Goal: Task Accomplishment & Management: Contribute content

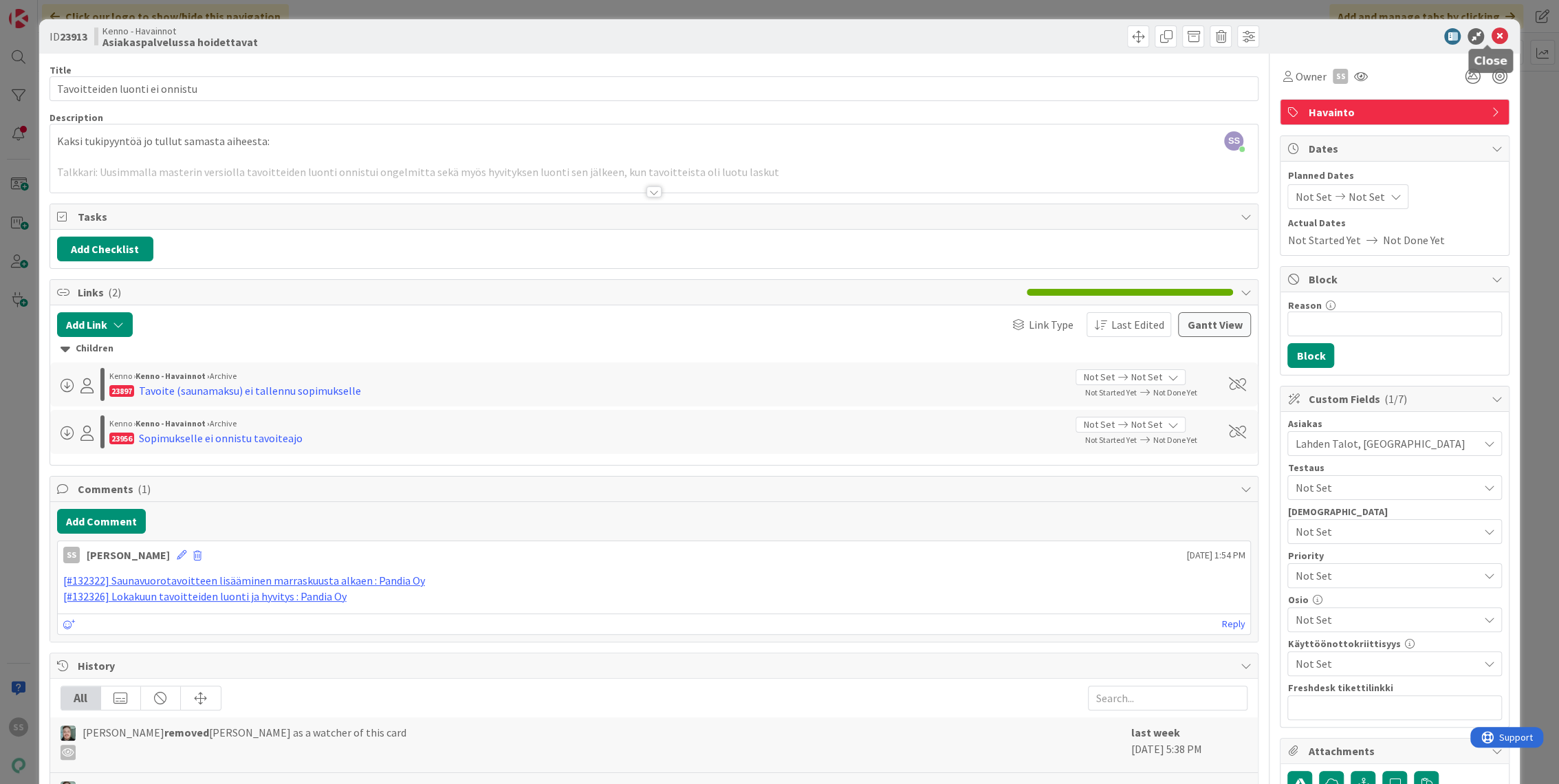
click at [1491, 32] on icon at bounding box center [1500, 37] width 17 height 17
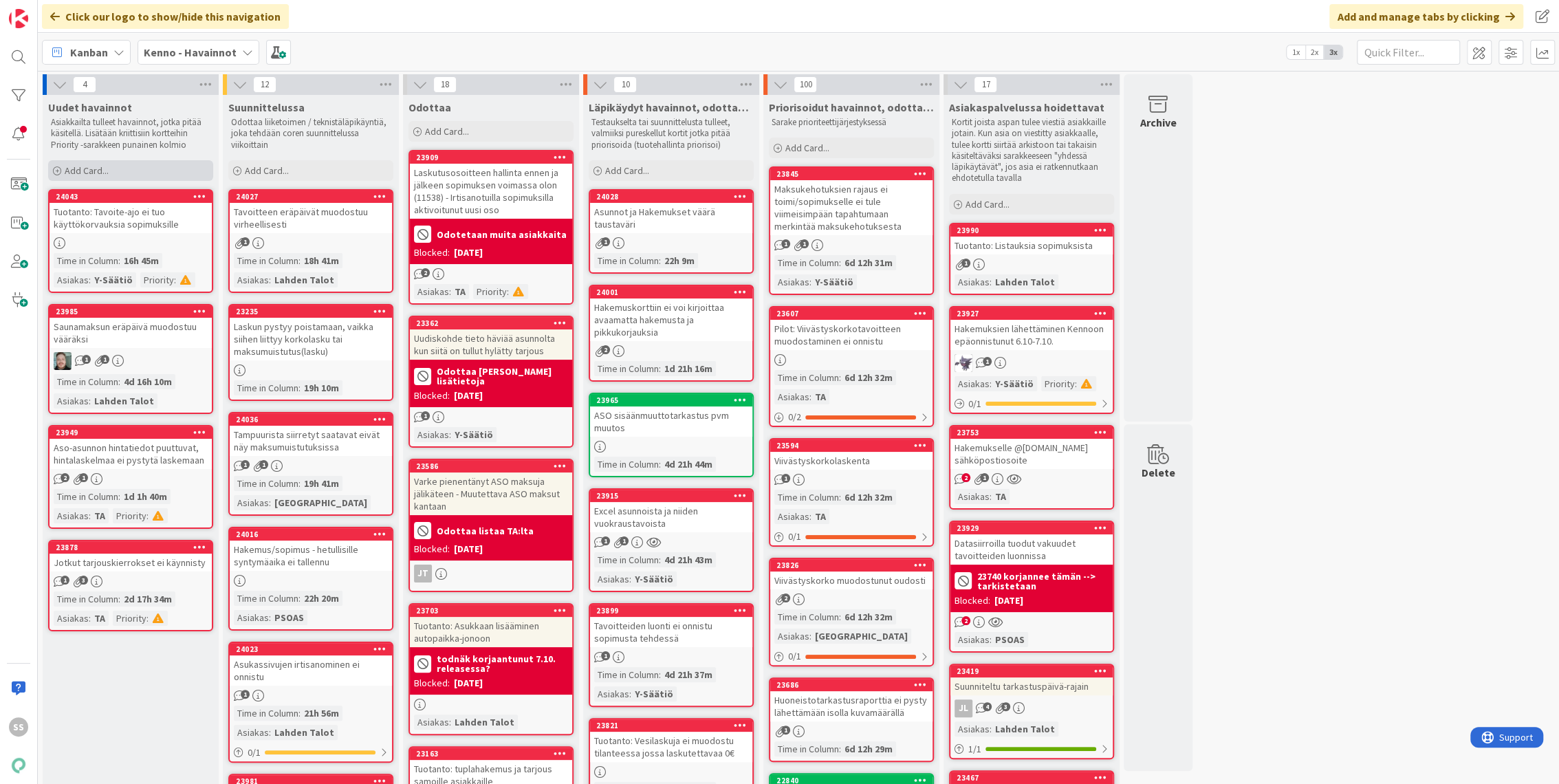
click at [77, 174] on span "Add Card..." at bounding box center [86, 171] width 44 height 12
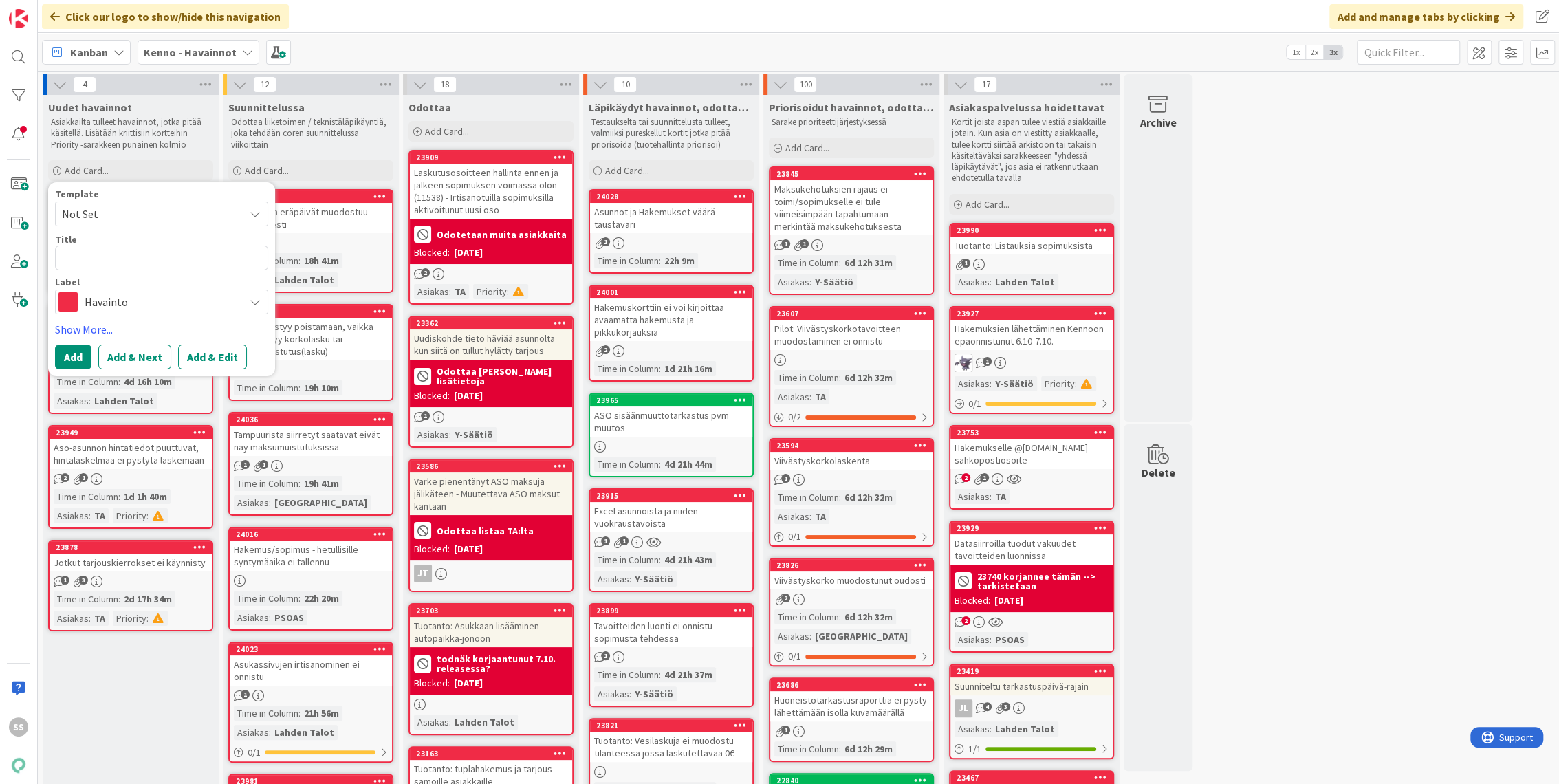
type textarea "x"
type textarea "V"
type textarea "x"
type textarea "Ve"
type textarea "x"
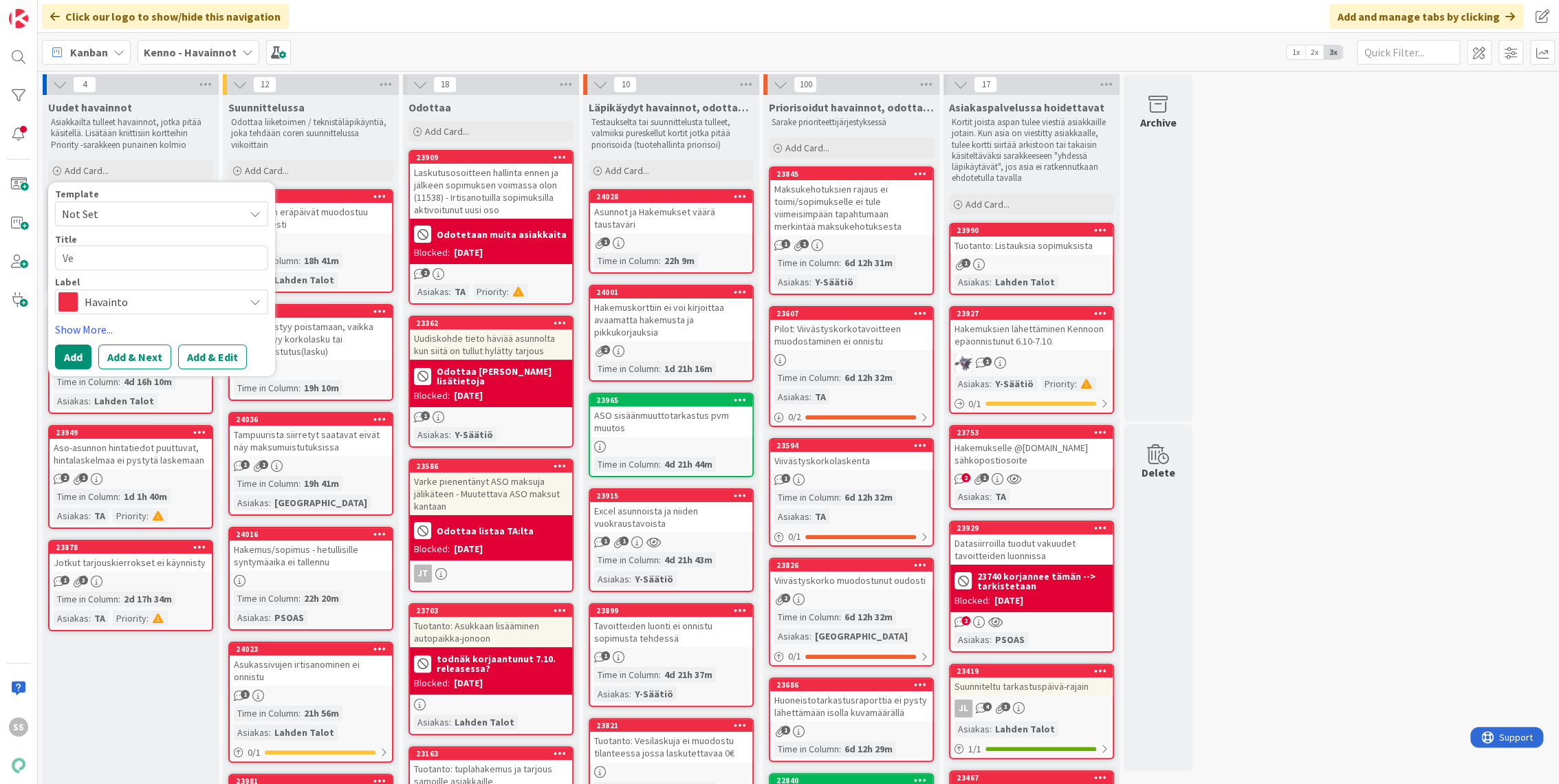
type textarea "Vei"
type textarea "x"
type textarea "Ve"
type textarea "x"
type textarea "Vei"
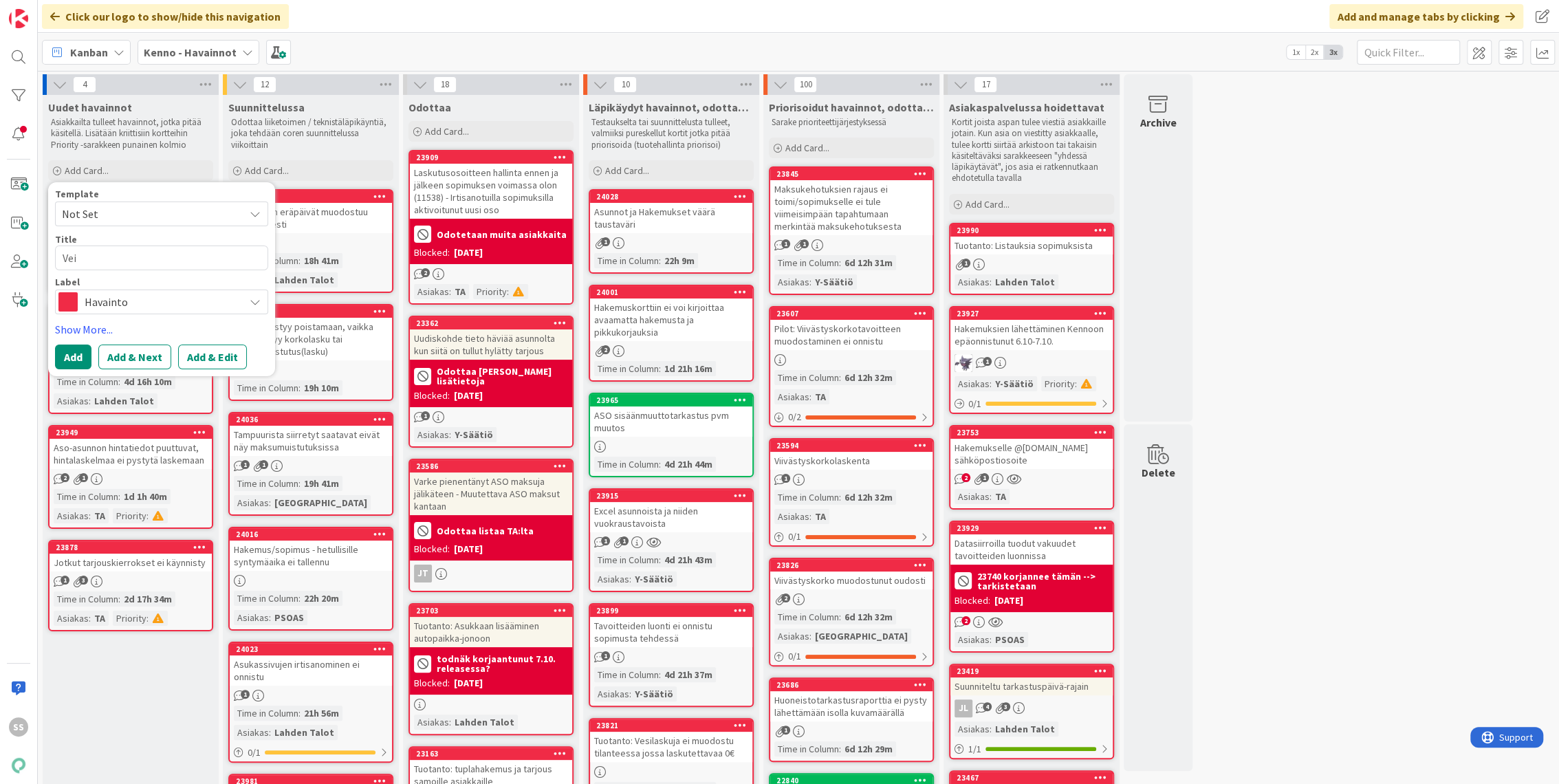
type textarea "x"
type textarea "Ve"
type textarea "x"
type textarea "V"
type textarea "x"
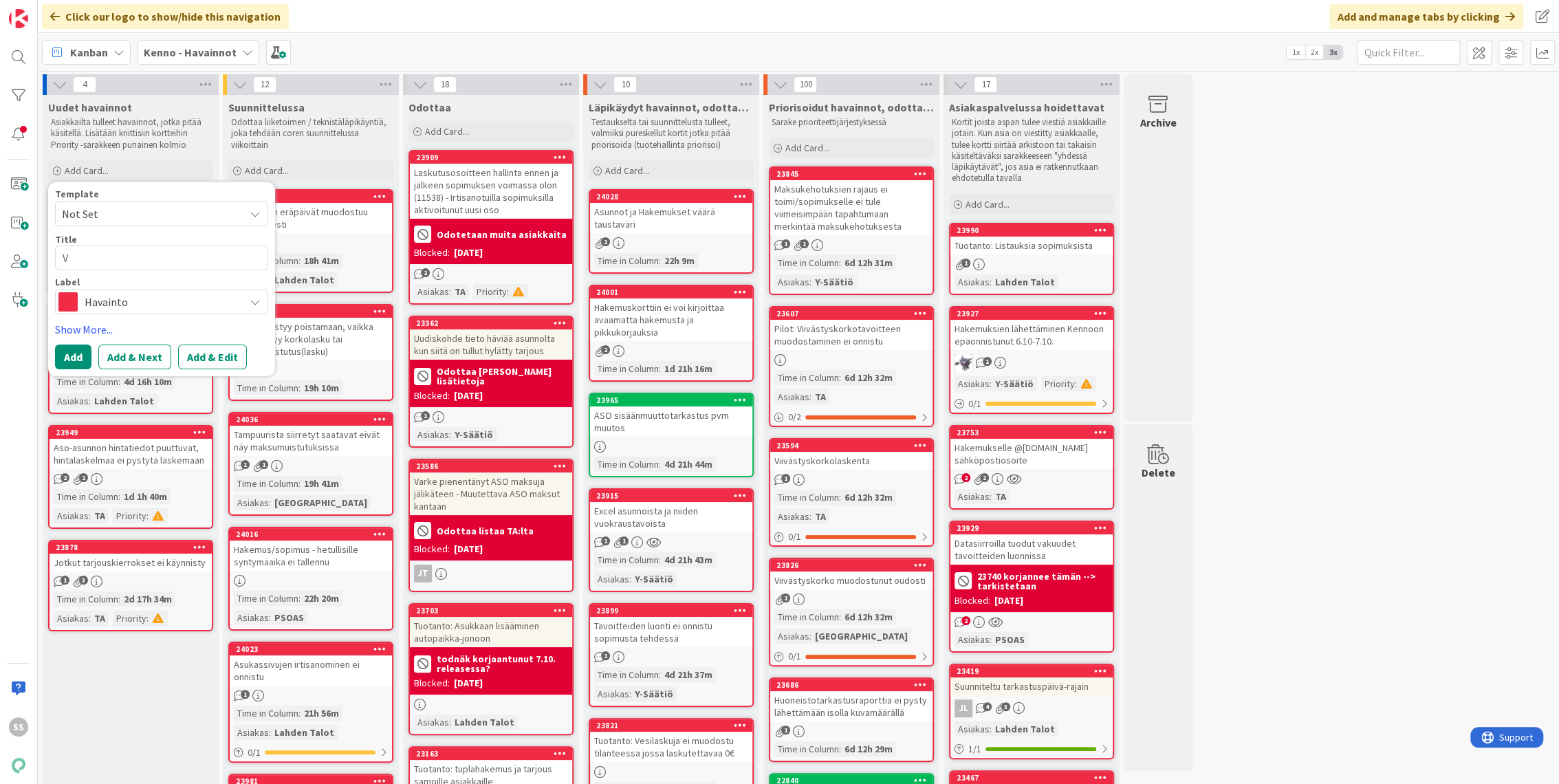
type textarea "Vi"
type textarea "x"
type textarea "Vie"
type textarea "x"
type textarea "Vies"
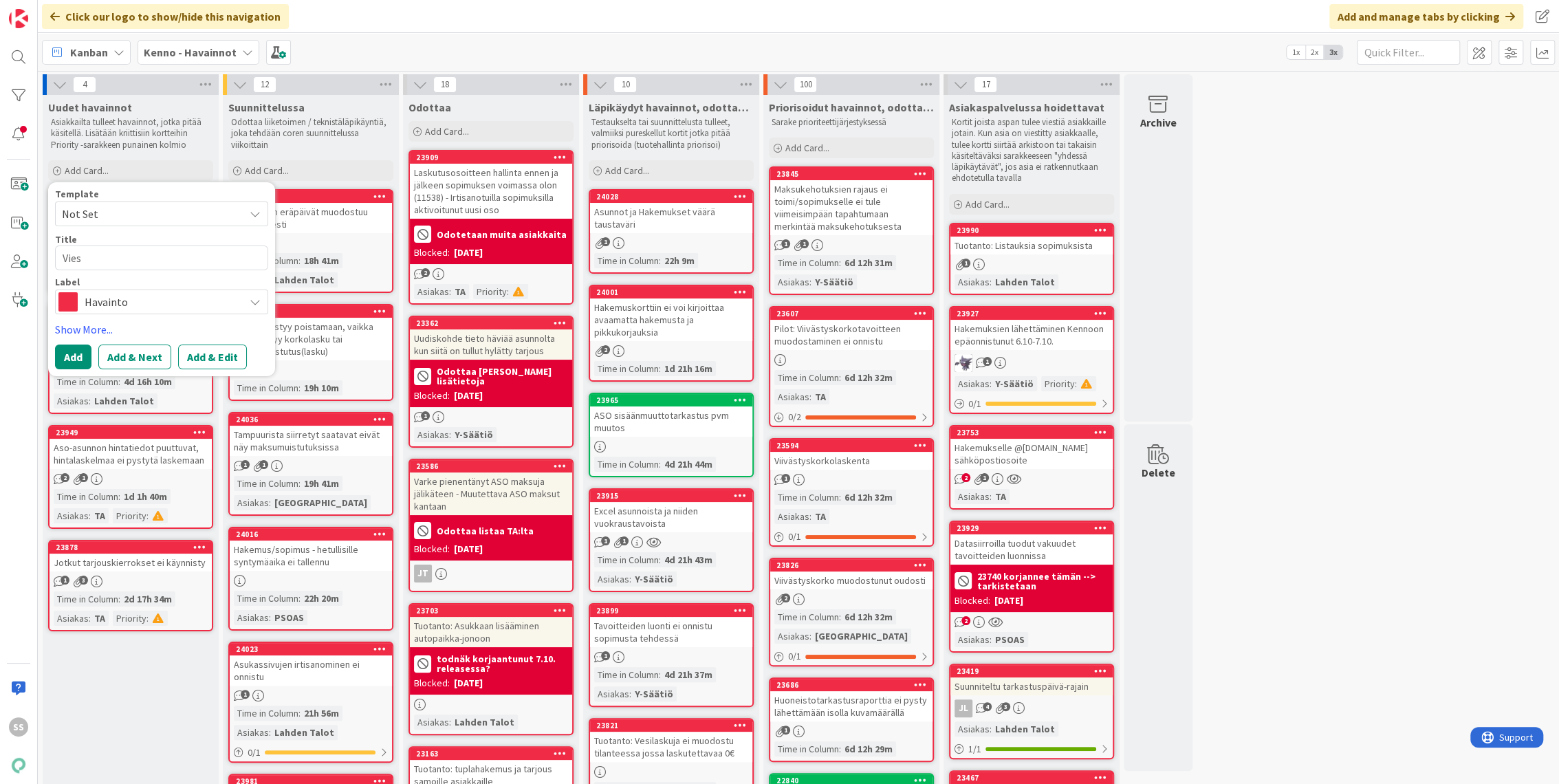
type textarea "x"
type textarea "Viest"
type textarea "x"
type textarea "Viesti"
type textarea "x"
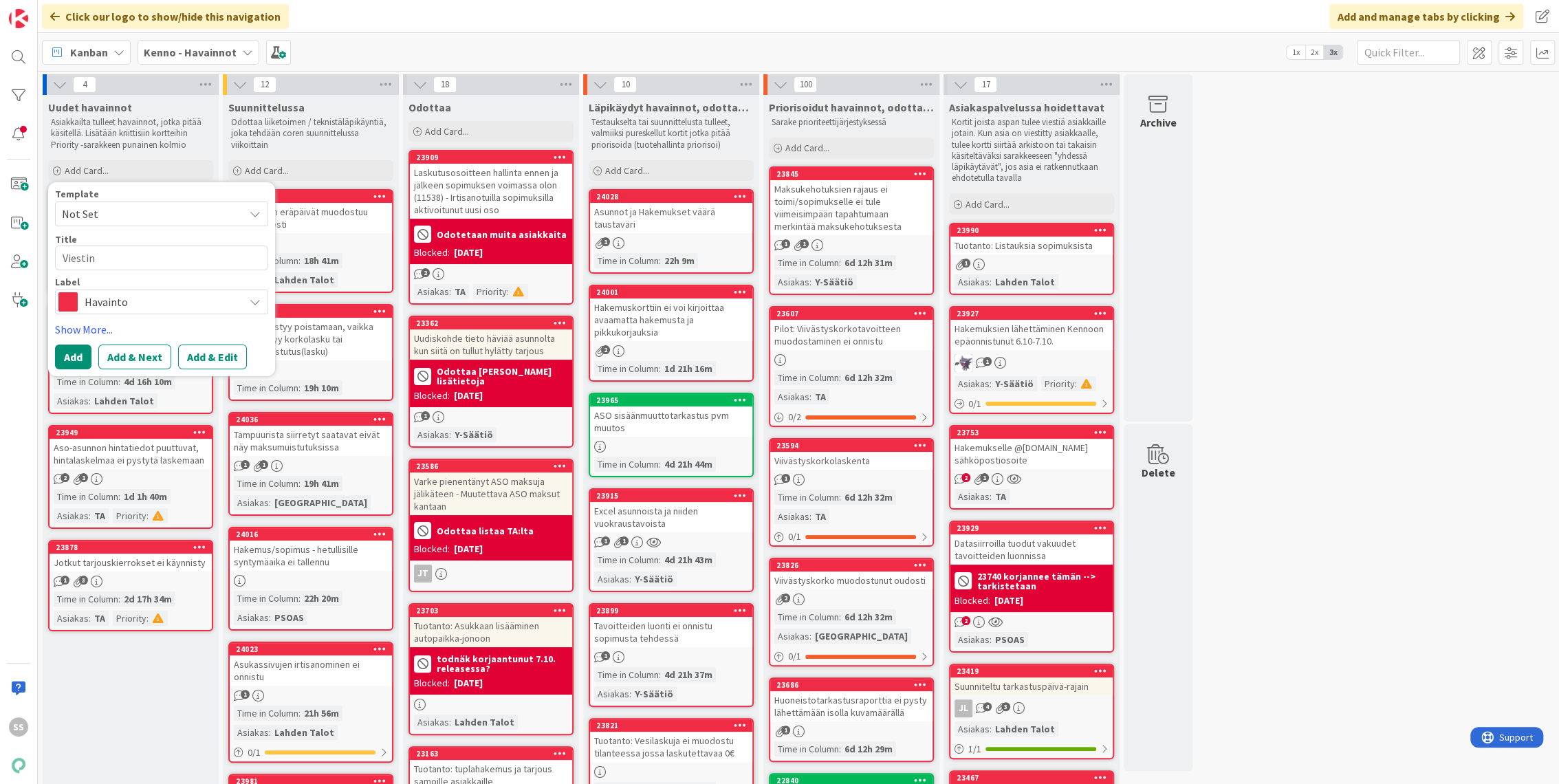
type textarea "Viestint"
type textarea "x"
type textarea "Viestintä"
type textarea "x"
type textarea "Viestintä-"
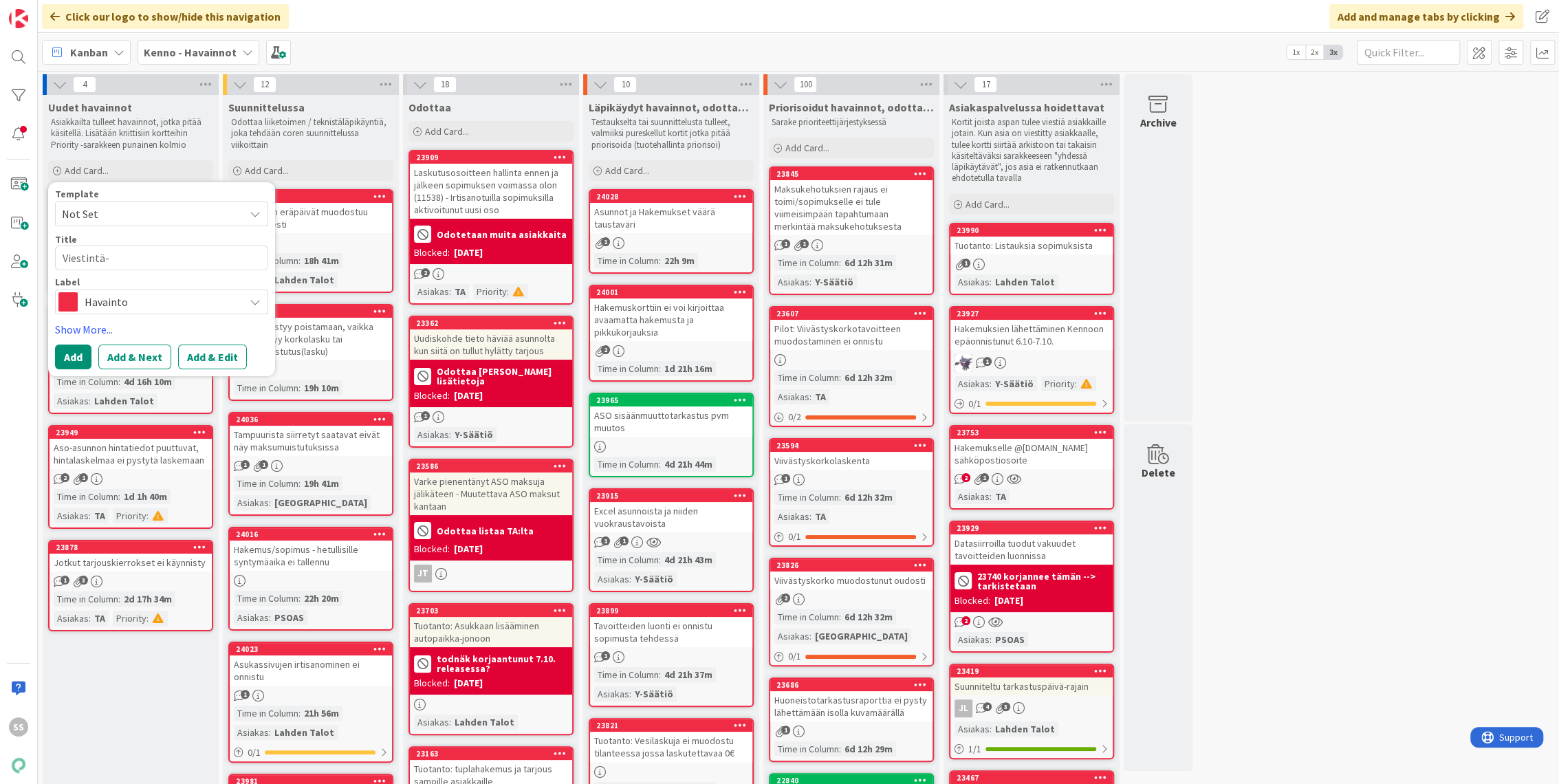
type textarea "x"
type textarea "Viestintä-o"
type textarea "x"
type textarea "Viestintä-os"
type textarea "x"
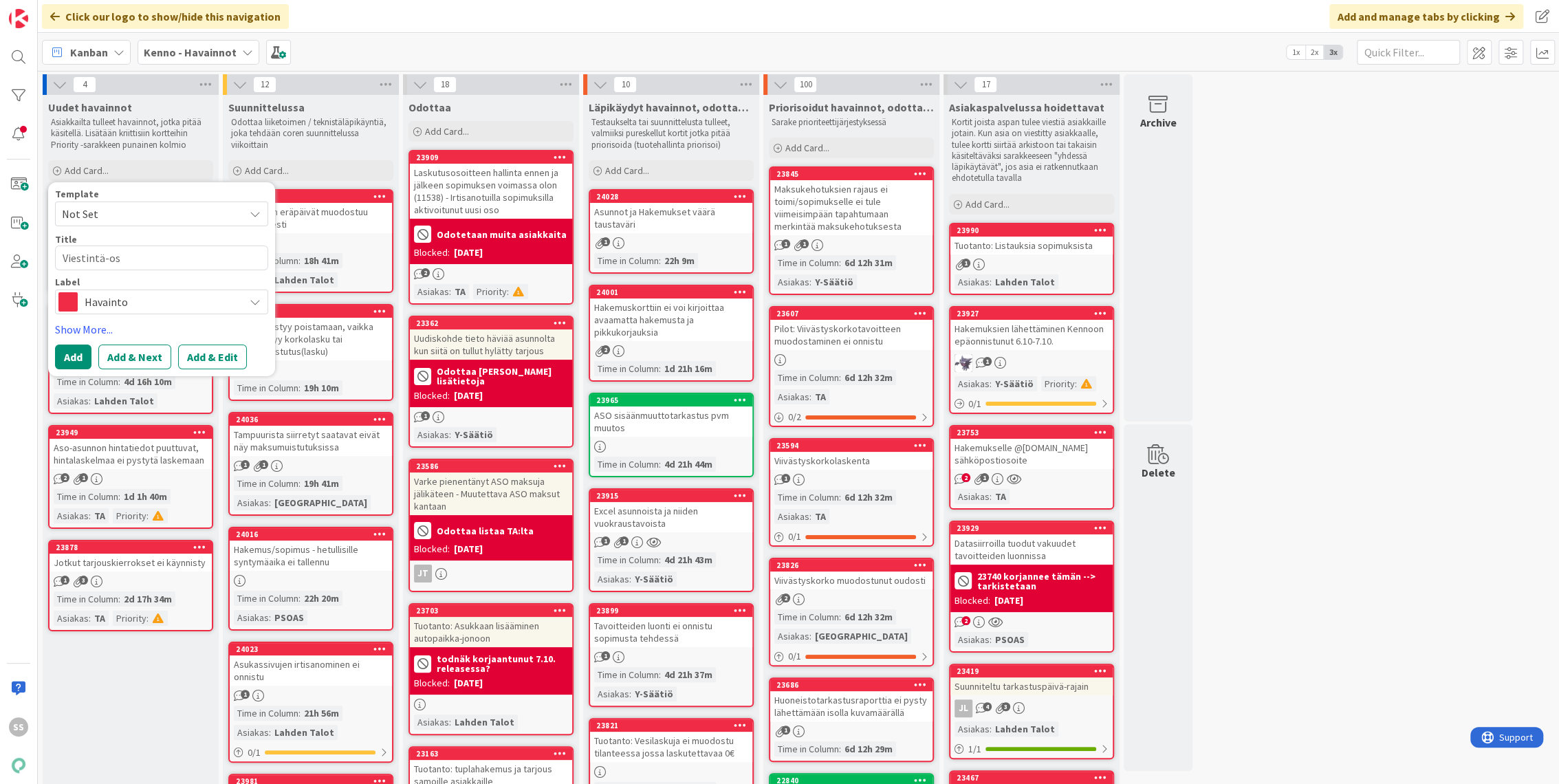
type textarea "Viestintä-osi"
type textarea "x"
type textarea "Viestintä-osio"
type textarea "x"
type textarea "Viestintä-osios"
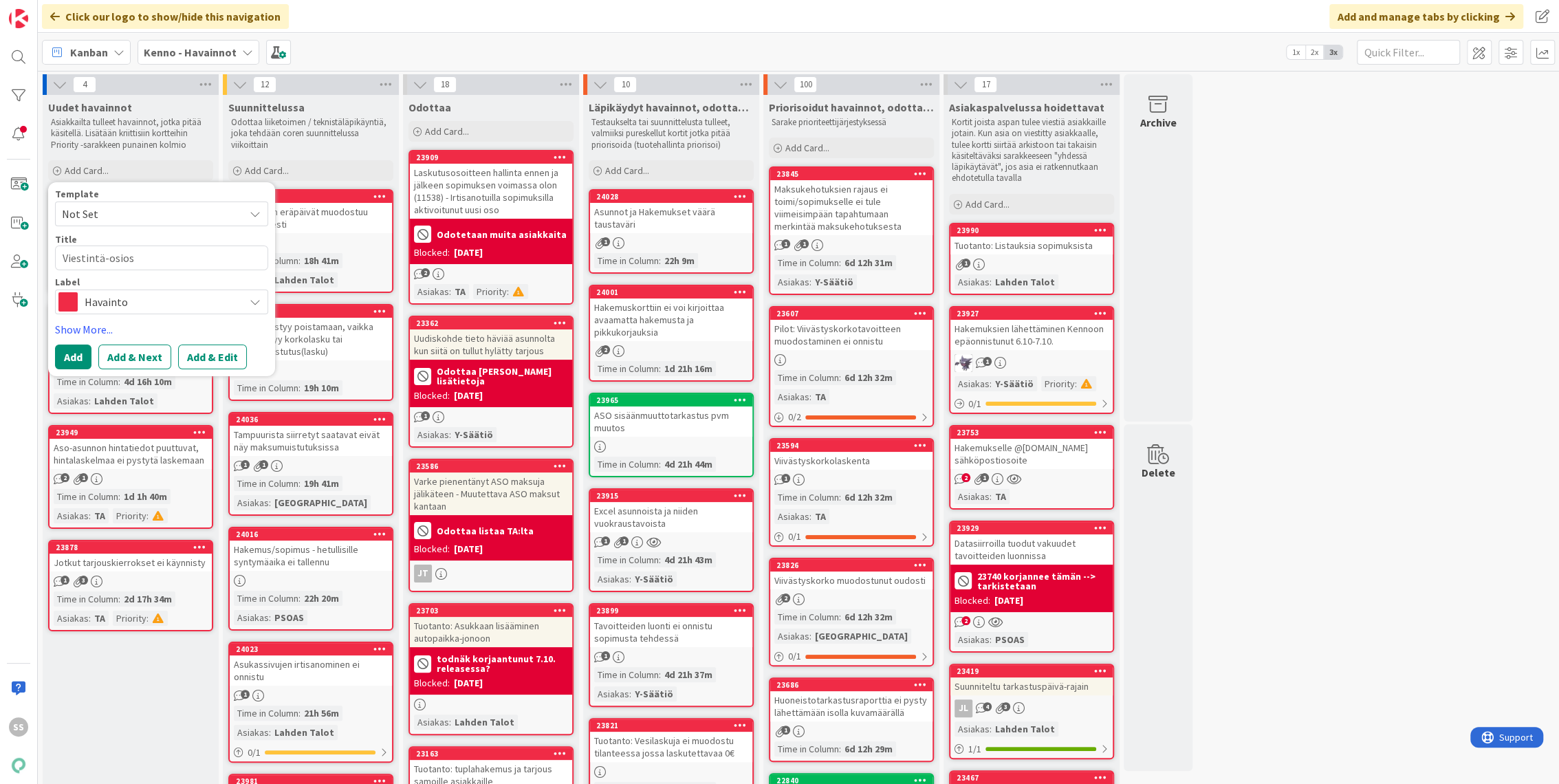
type textarea "x"
type textarea "Viestintä-osioss"
type textarea "x"
type textarea "Viestintä-[GEOGRAPHIC_DATA]"
type textarea "x"
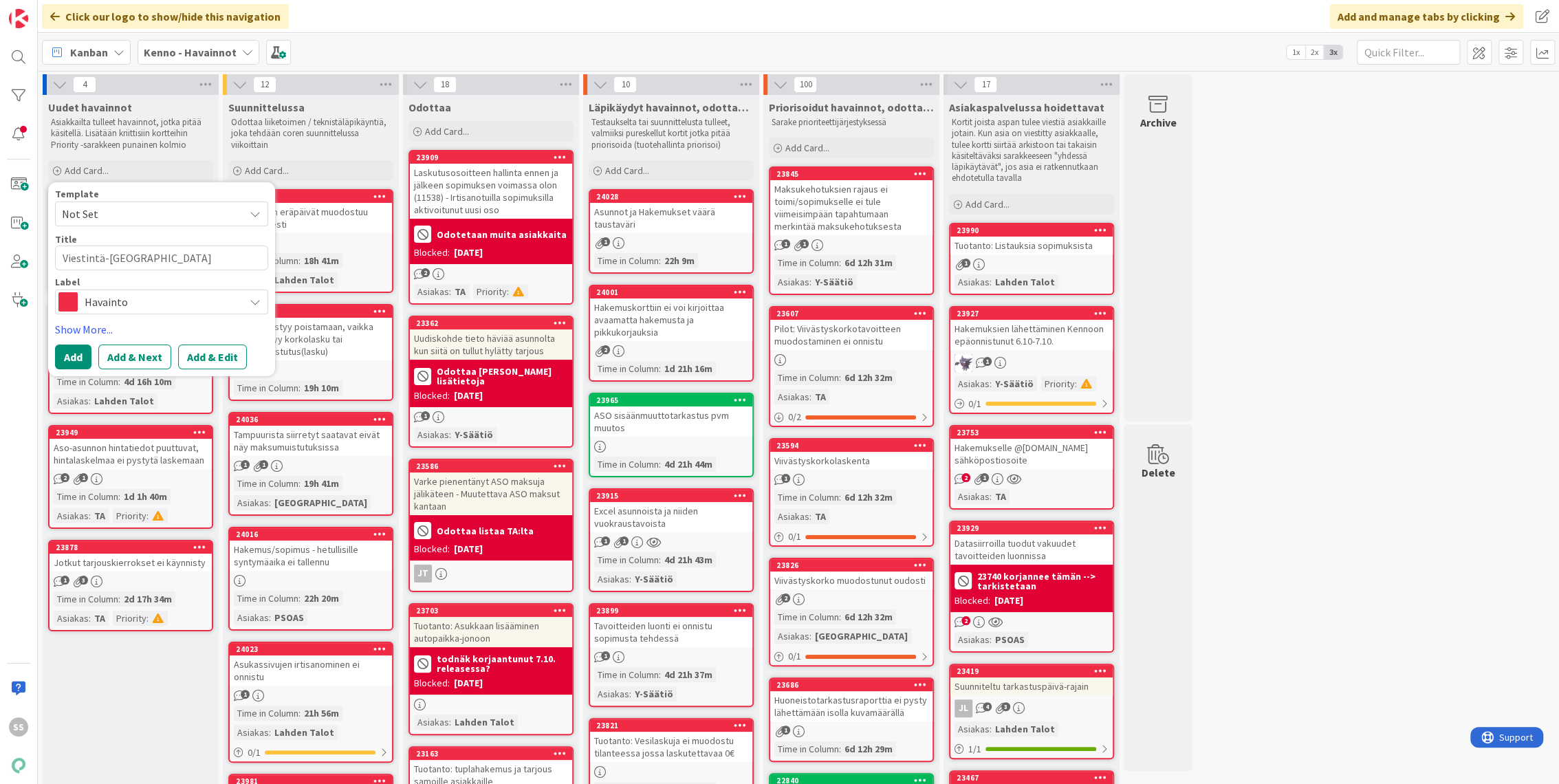
type textarea "Viestintä-[GEOGRAPHIC_DATA]"
type textarea "x"
type textarea "Viestintä-osiossa t"
type textarea "x"
type textarea "Viestintä-osiossa tu"
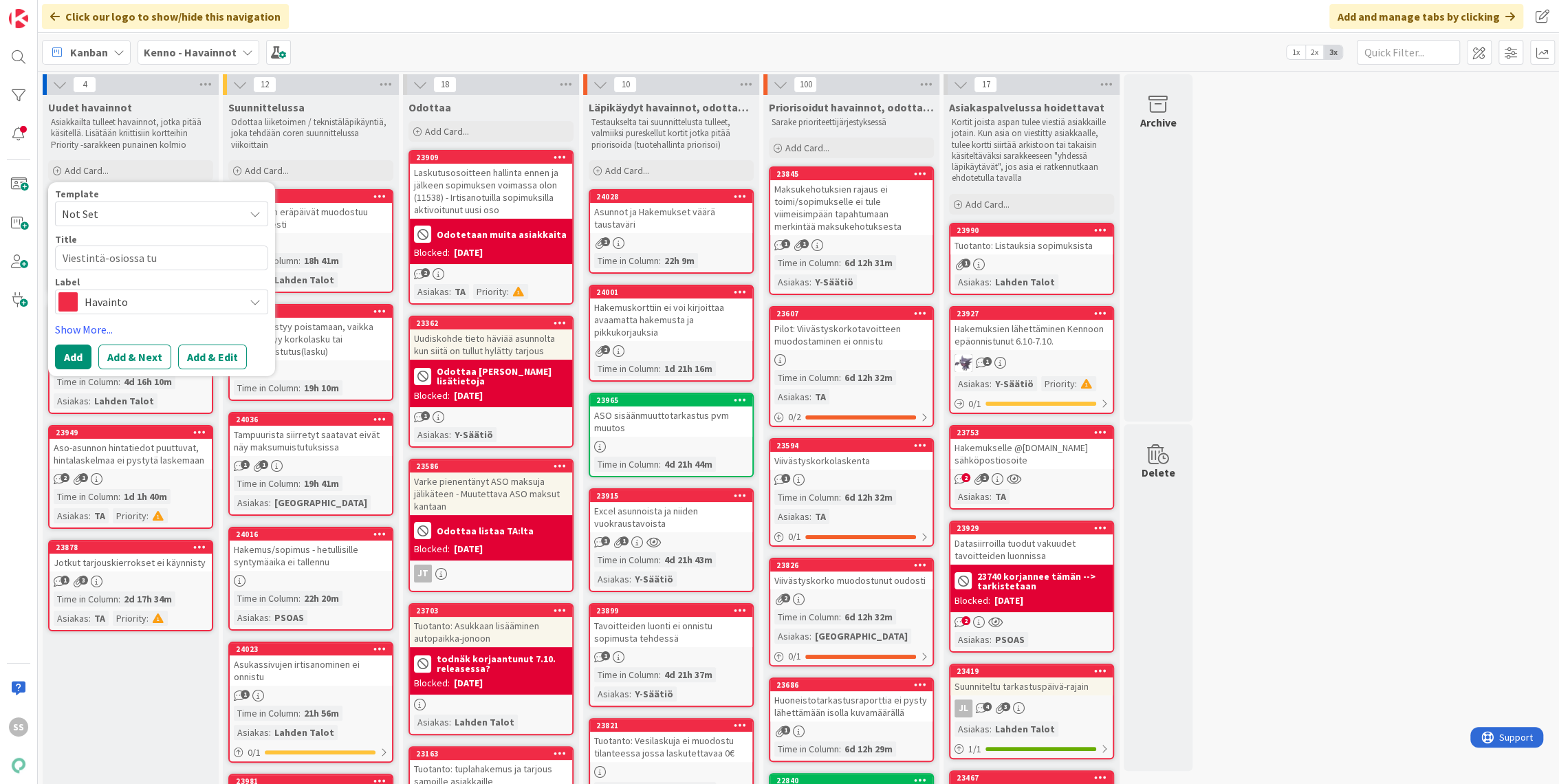
type textarea "x"
type textarea "Viestintä-osiossa tul"
type textarea "x"
type textarea "Viestintä-osiossa tulo"
type textarea "x"
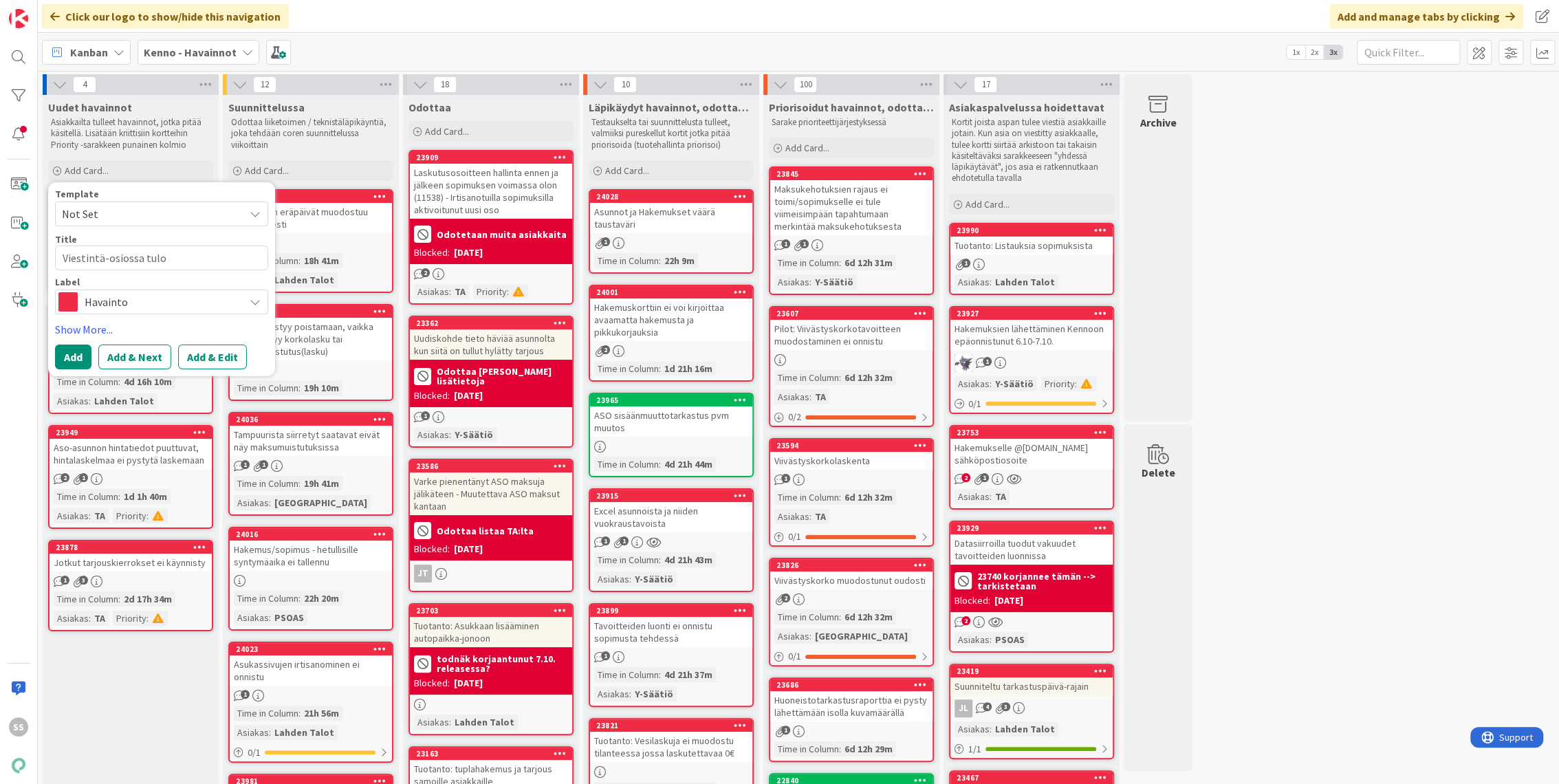
type textarea "Viestintä-osiossa tulok"
type textarea "x"
type textarea "Viestintä-osiossa tuloks"
type textarea "x"
type textarea "Viestintä-osiossa tulokse"
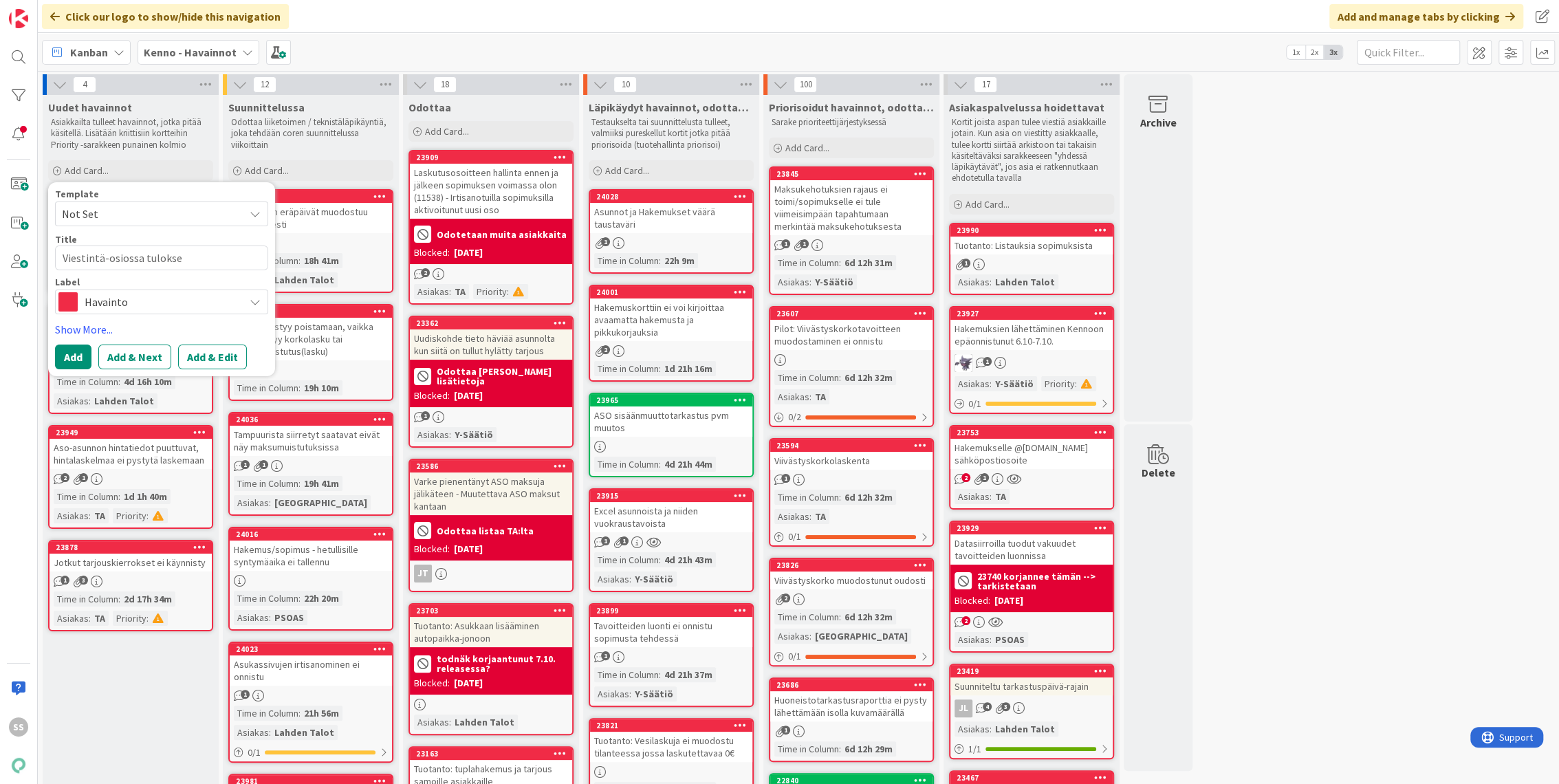
type textarea "x"
type textarea "Viestintä-osiossa tulokset"
type textarea "x"
type textarea "Viestintä-osiossa tulokset"
type textarea "x"
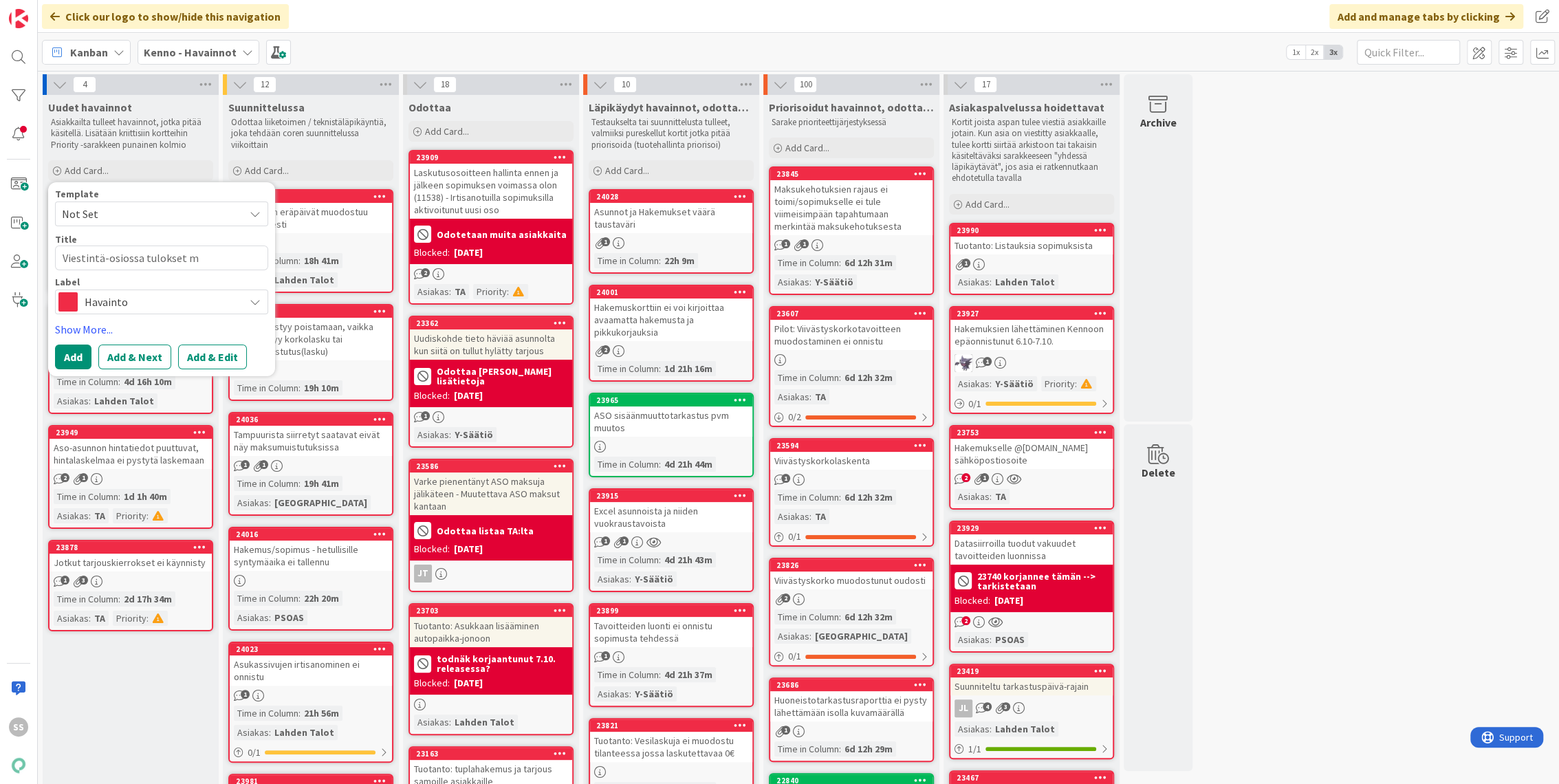
type textarea "Viestintä-osiossa tulokset mo"
type textarea "x"
type textarea "Viestintä-osiossa tulokset moni"
type textarea "x"
type textarea "Viestintä-osiossa tulokset monin"
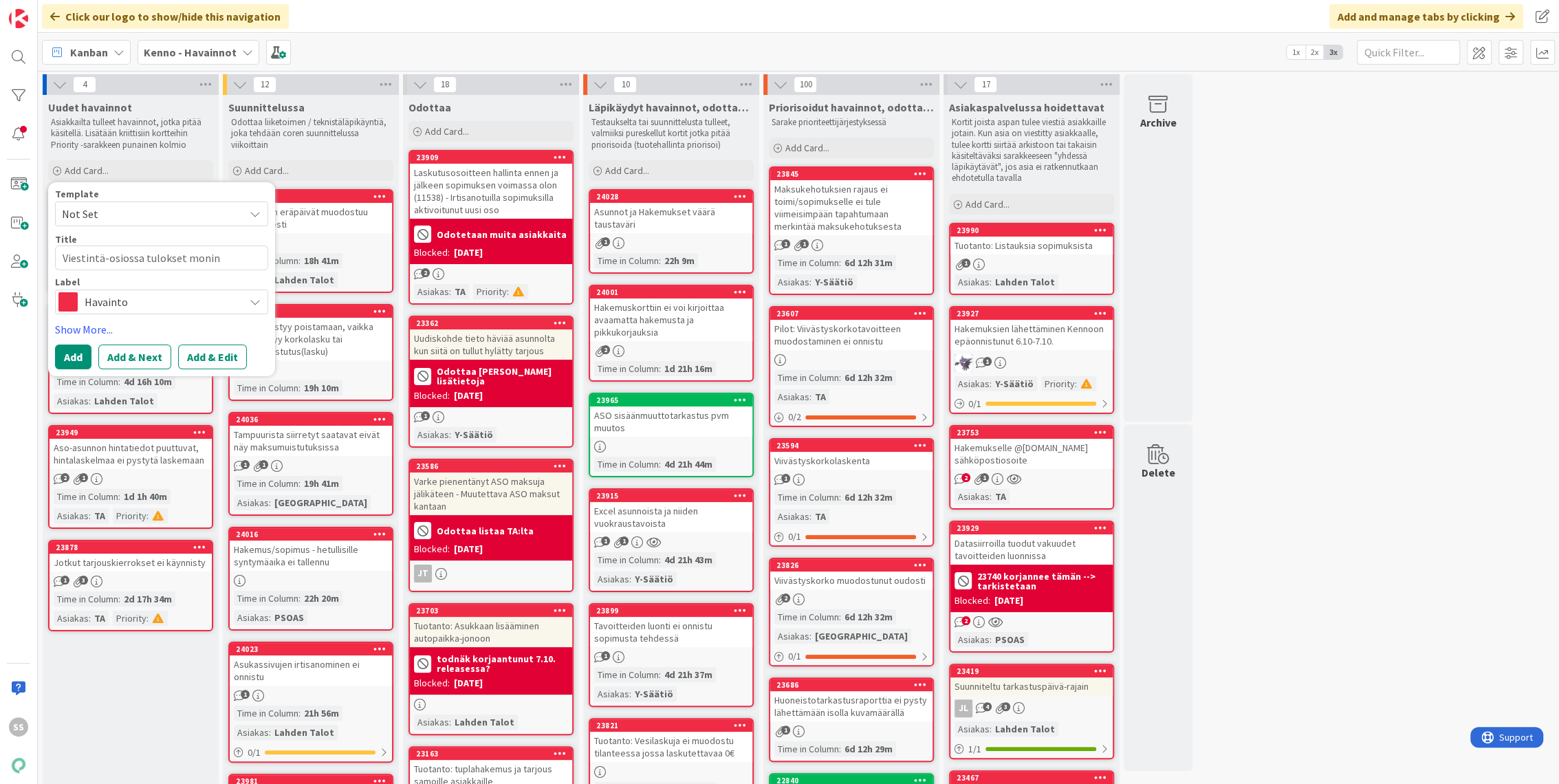
type textarea "x"
type textarea "Viestintä-osiossa tulokset monink"
type textarea "x"
type textarea "Viestintä-osiossa tulokset moninker"
type textarea "x"
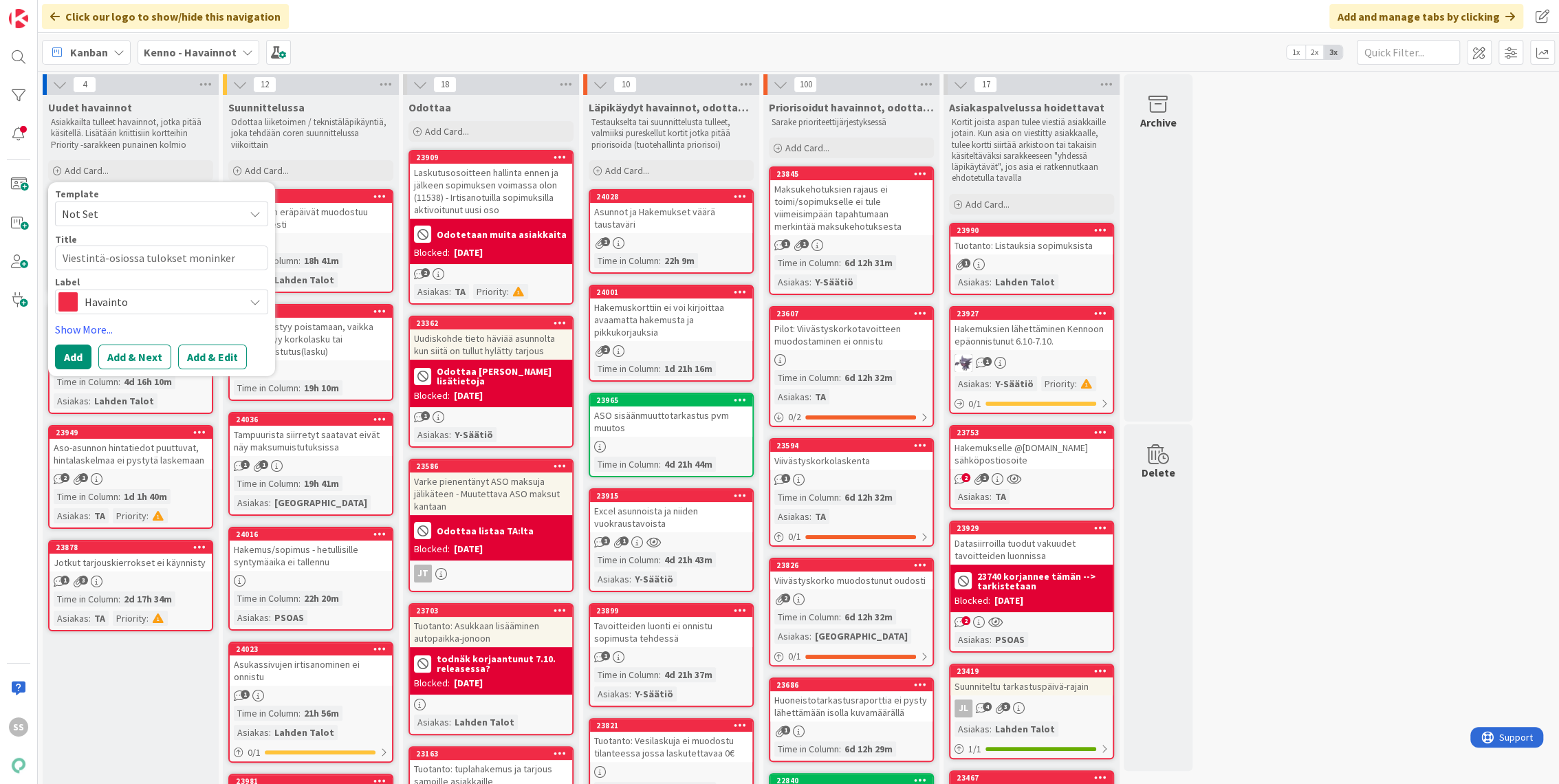
type textarea "Viestintä-osiossa tulokset moninkert"
type textarea "x"
type textarea "Viestintä-osiossa tulokset moninkerta"
type textarea "x"
type textarea "Viestintä-osiossa tulokset moninkertai"
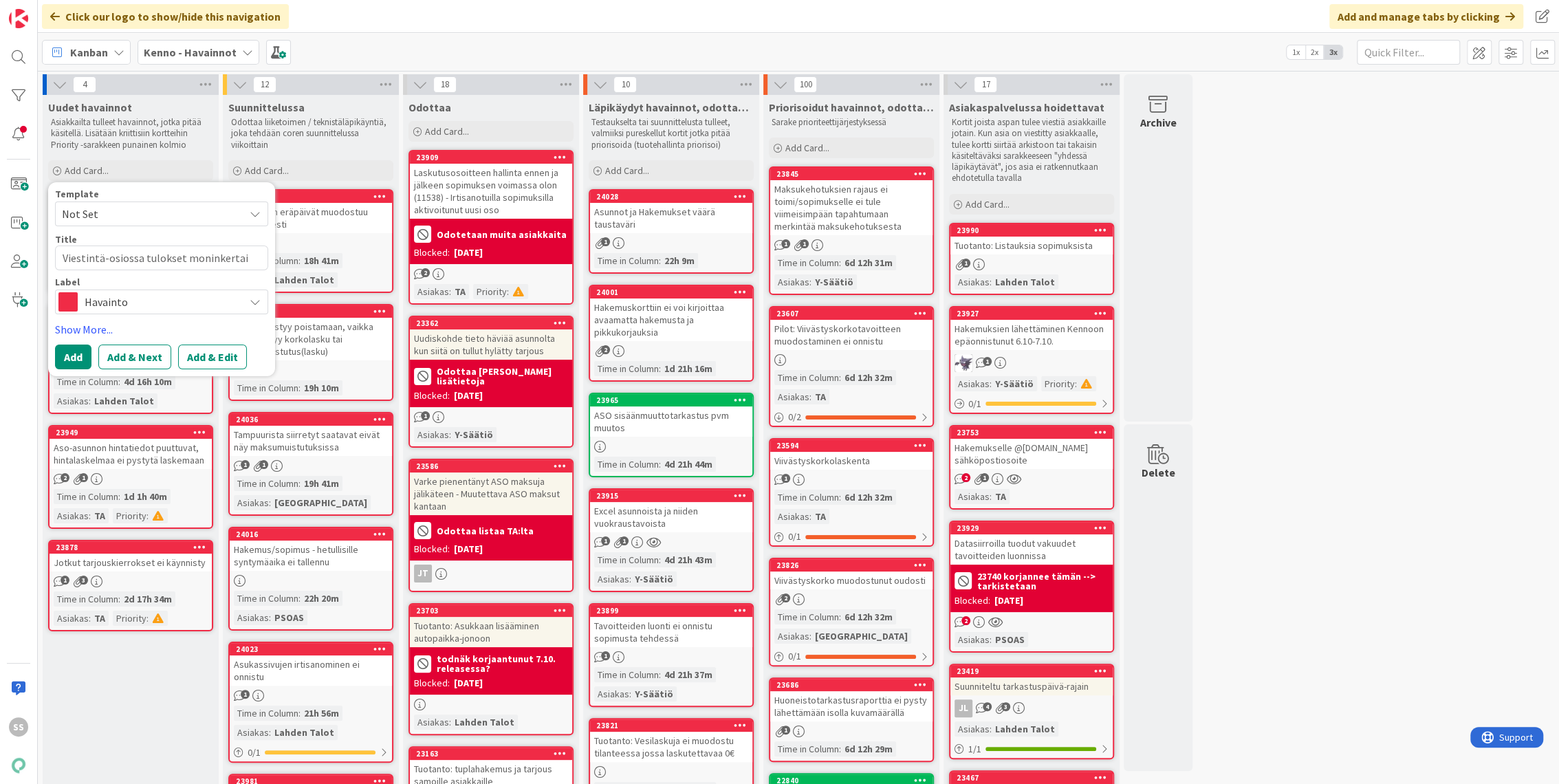
type textarea "x"
type textarea "Viestintä-osiossa tulokset moninkertais"
type textarea "x"
type textarea "Viestintä-osiossa tulokset moninkertaist"
type textarea "x"
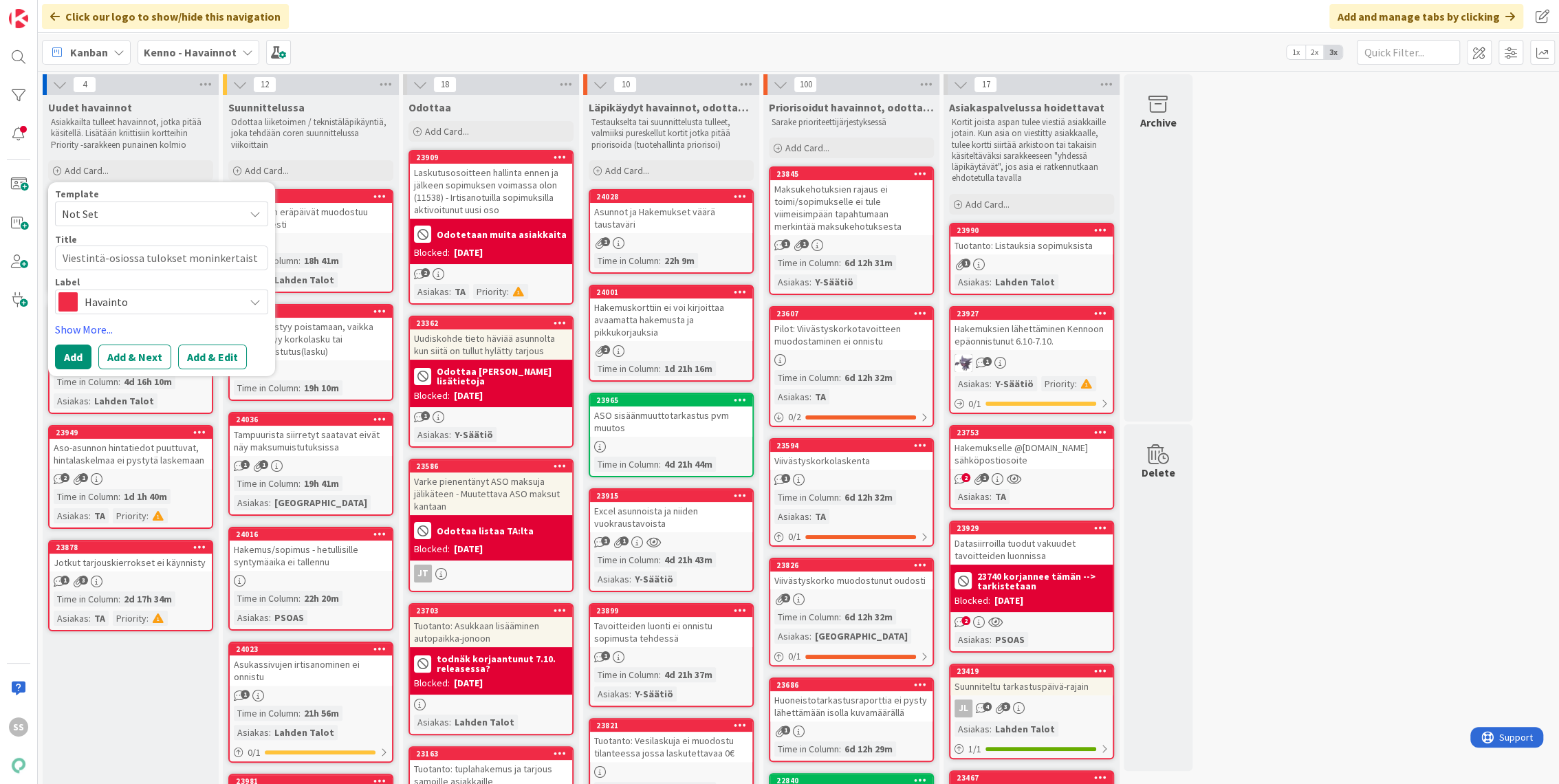
type textarea "Viestintä-osiossa tulokset moninkertaistu"
type textarea "x"
type textarea "Viestintä-osiossa tulokset moninkertaistuu"
drag, startPoint x: 180, startPoint y: 256, endPoint x: 141, endPoint y: 263, distance: 39.6
click at [141, 263] on textarea "Viestintä-osiossa tulokset moninkertaistuu" at bounding box center [162, 258] width 214 height 25
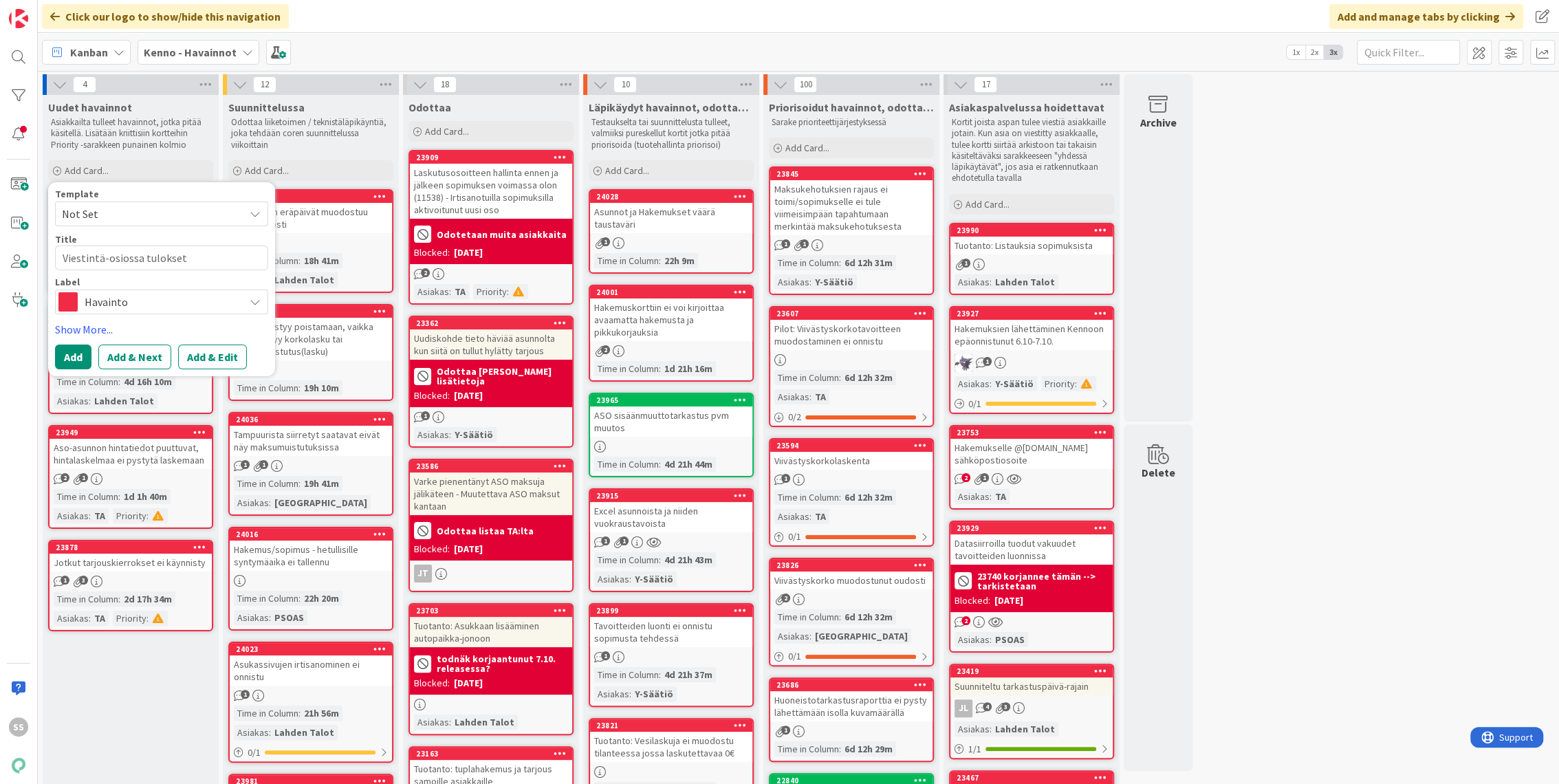
type textarea "x"
type textarea "Viestintä-osiossa v moninkertaistuu"
type textarea "x"
type textarea "Viestintä-osiossa va moninkertaistuu"
type textarea "x"
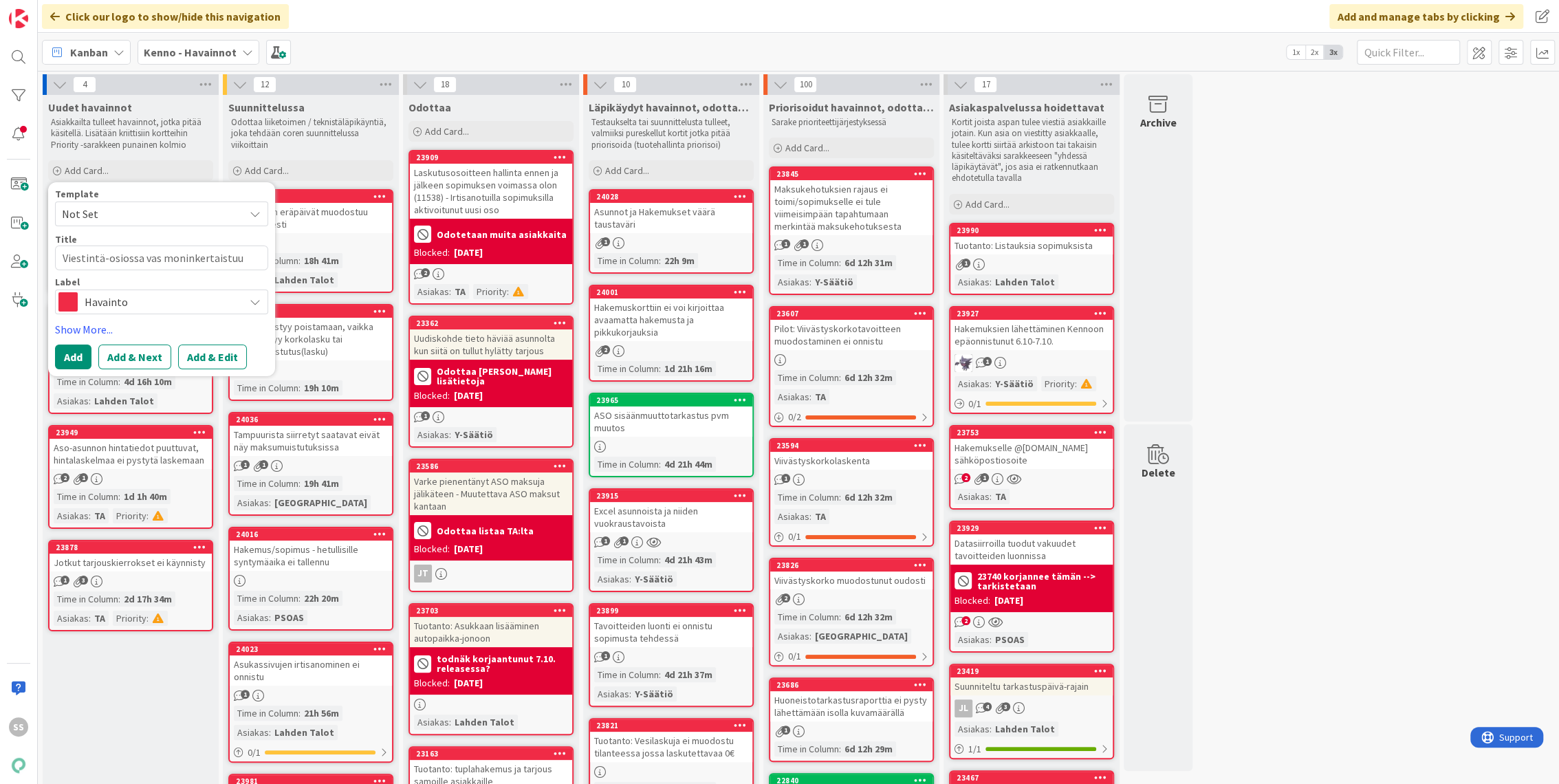
type textarea "Viestintä-osiossa vast moninkertaistuu"
type textarea "x"
type textarea "Viestintä-osiossa vasta moninkertaistuu"
type textarea "x"
type textarea "Viestintä-osiossa vastaa moninkertaistuu"
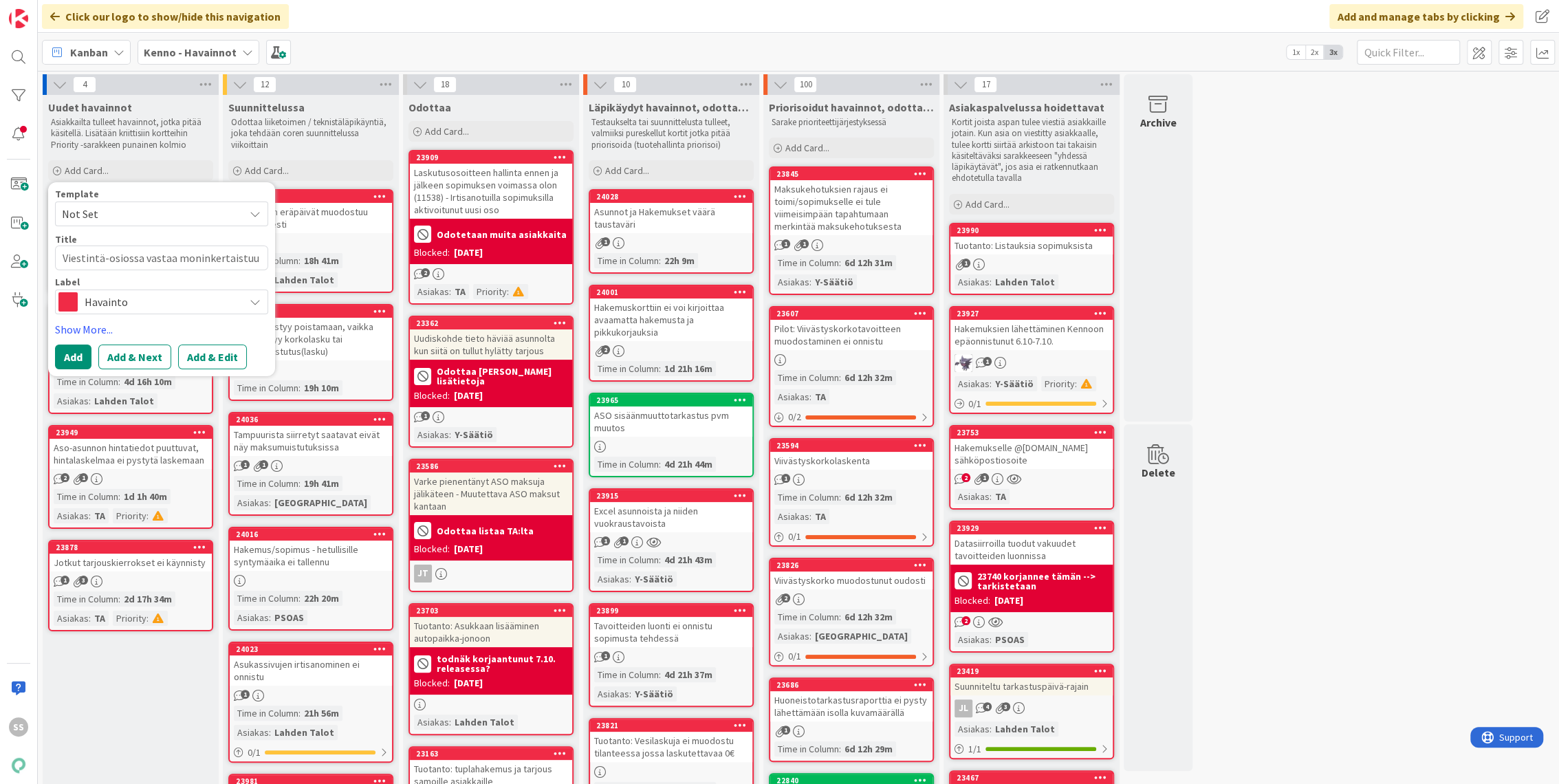
type textarea "x"
type textarea "Viestintä-osiossa vastaano moninkertaistuu"
type textarea "x"
type textarea "Viestintä-osiossa vastaanot moninkertaistuu"
type textarea "x"
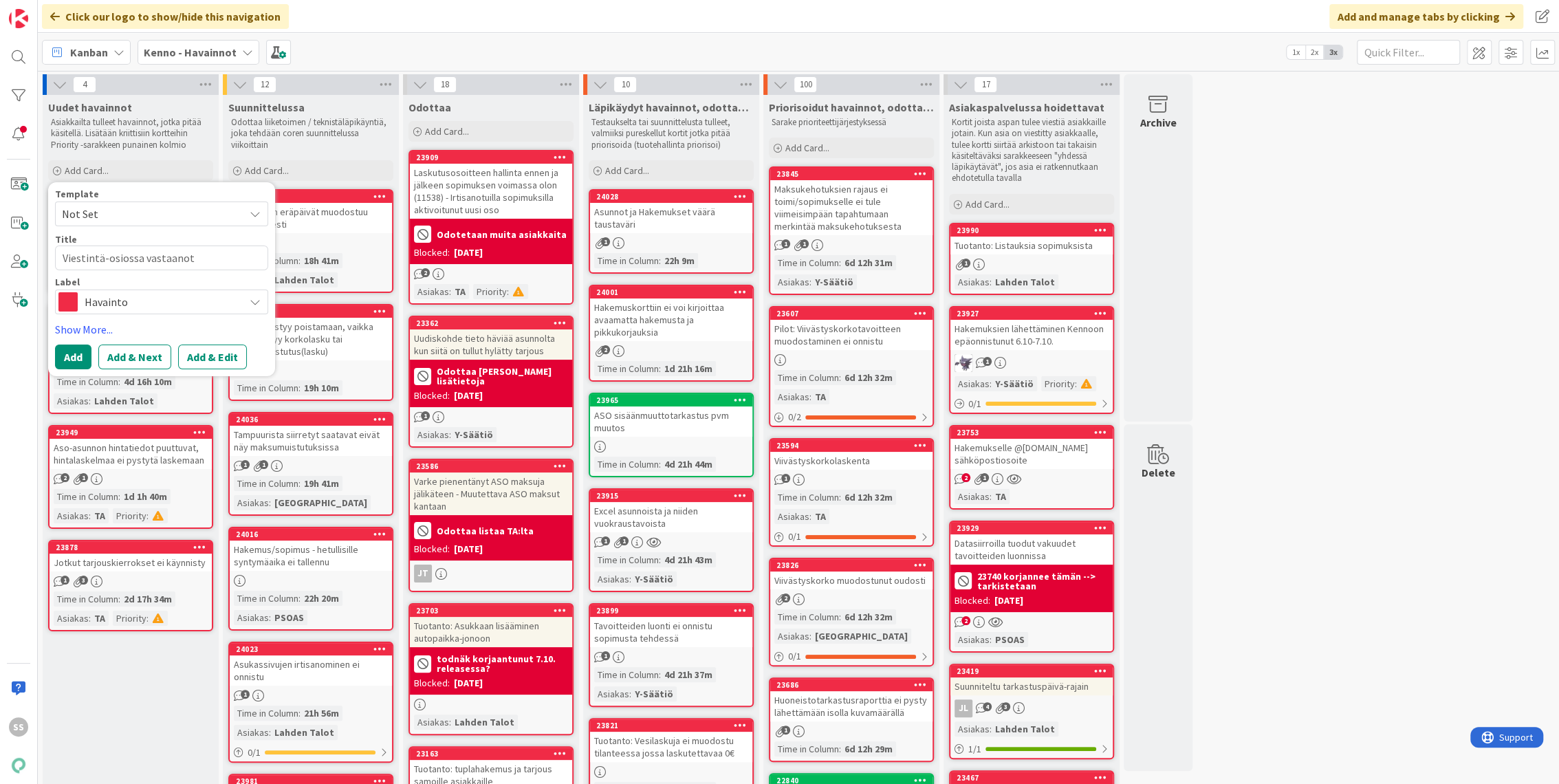
type textarea "Viestintä-osiossa vastaanott moninkertaistuu"
type textarea "x"
type textarea "Viestintä-osiossa vastaanotta moninkertaistuu"
type textarea "x"
type textarea "Viestintä-osiossa vastaanottaj moninkertaistuu"
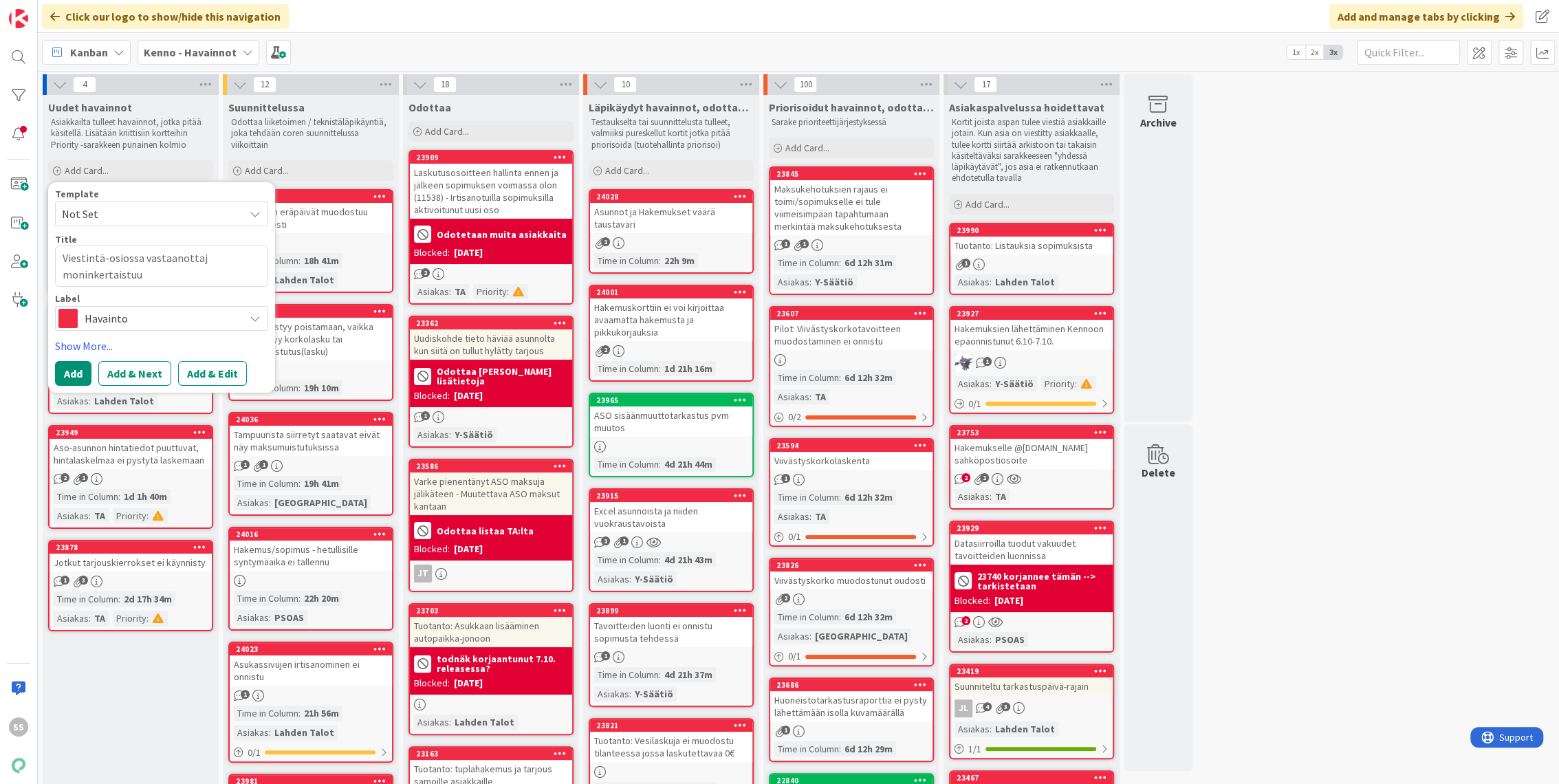
type textarea "x"
type textarea "Viestintä-osiossa vastaanottaja moninkertaistuu"
type textarea "x"
type textarea "Viestintä-osiossa vastaanottajat moninkertaistuu"
click at [208, 372] on button "Add & Edit" at bounding box center [212, 373] width 68 height 25
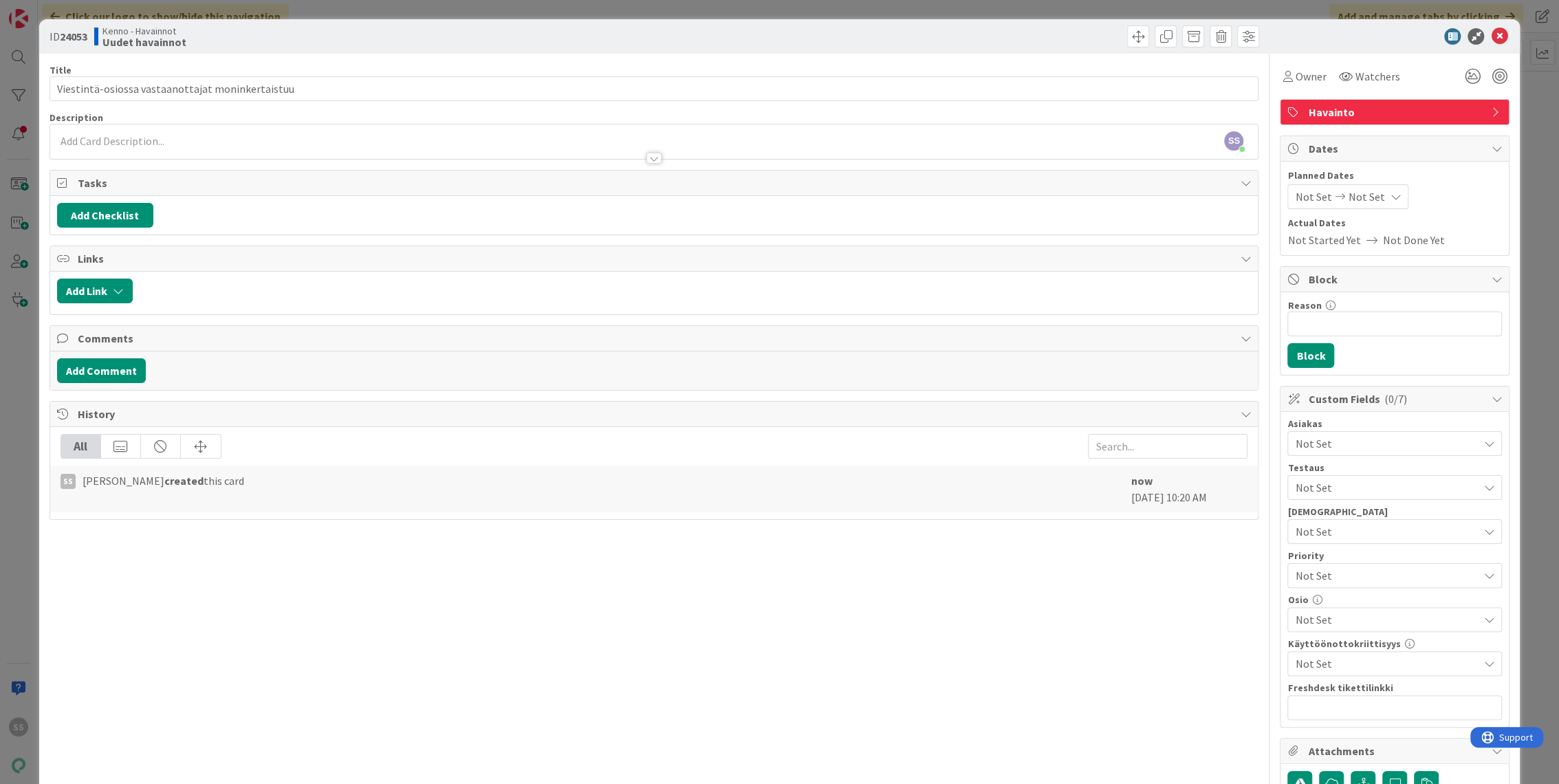
click at [143, 150] on div at bounding box center [654, 151] width 1209 height 14
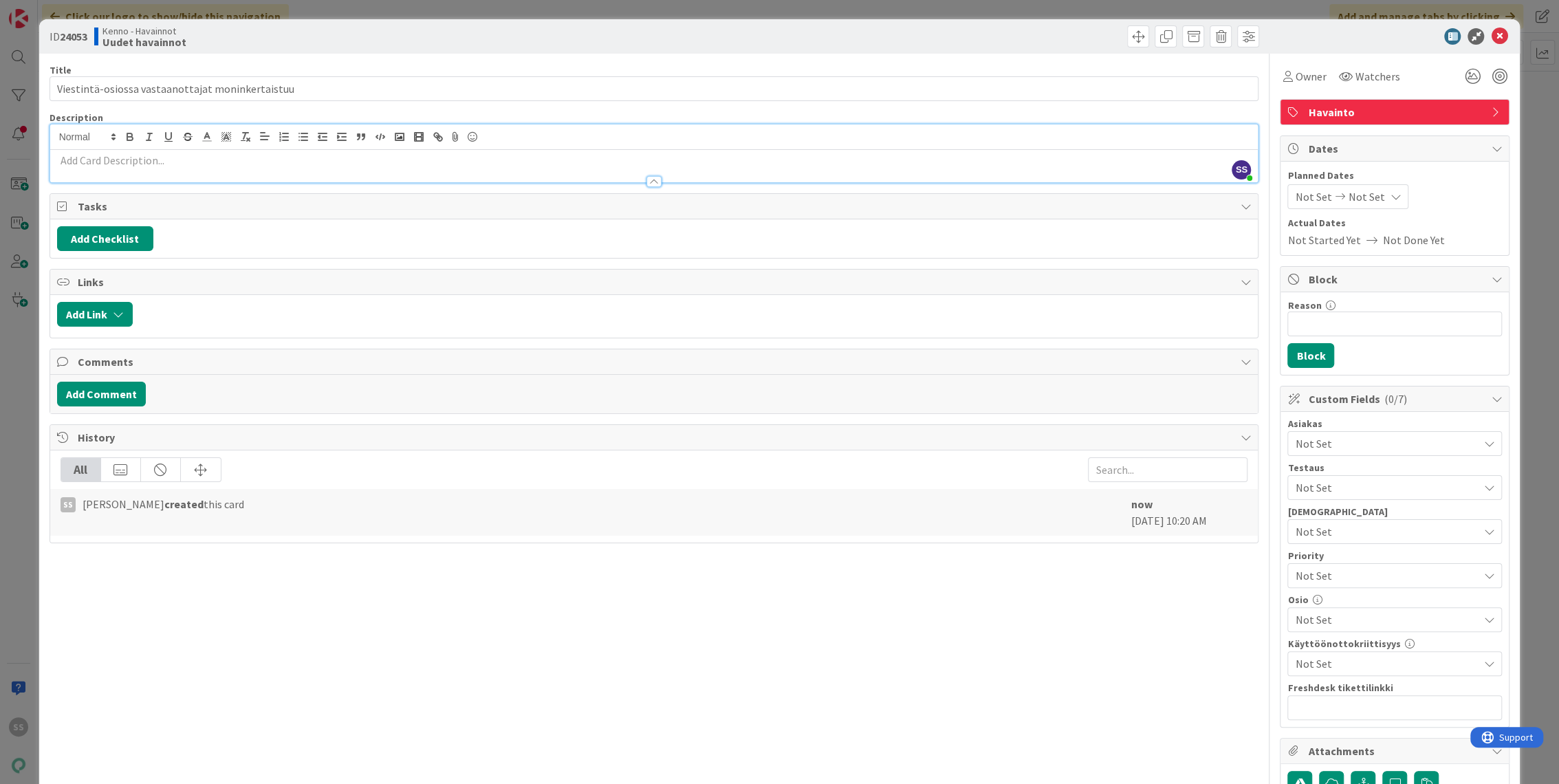
click at [193, 163] on p at bounding box center [654, 160] width 1195 height 16
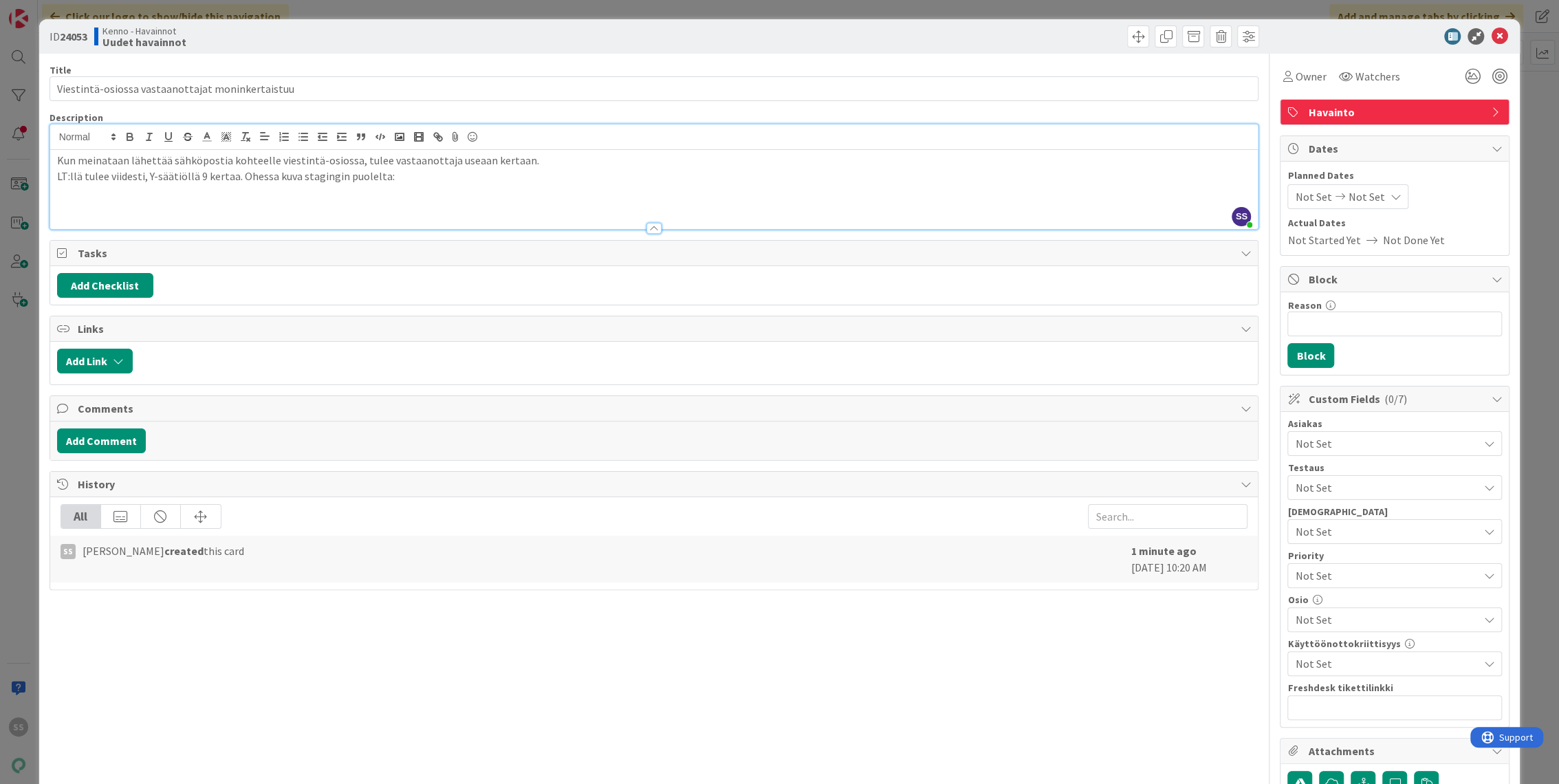
click at [144, 222] on div at bounding box center [654, 221] width 1209 height 14
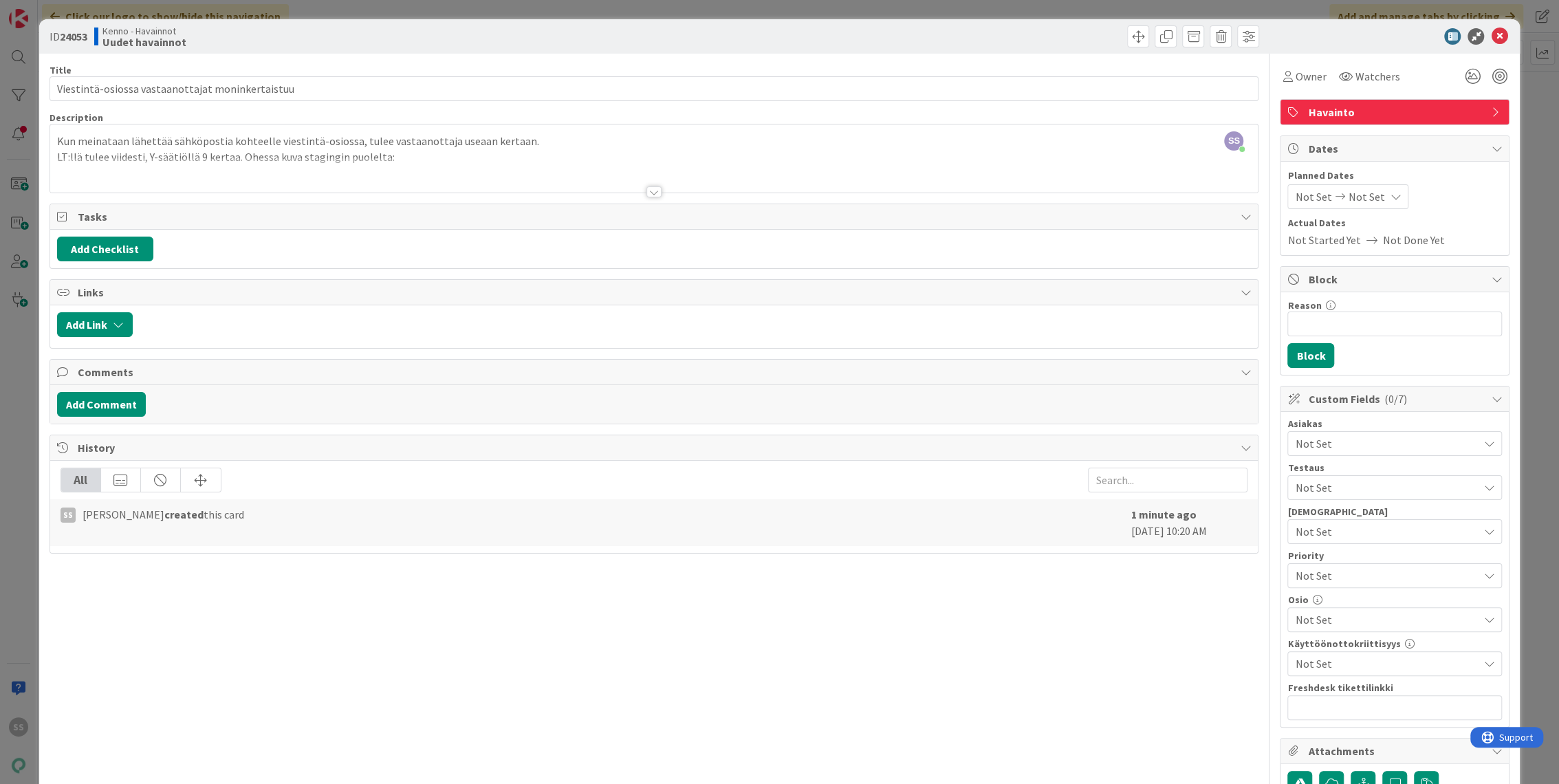
click at [98, 179] on div at bounding box center [654, 174] width 1209 height 35
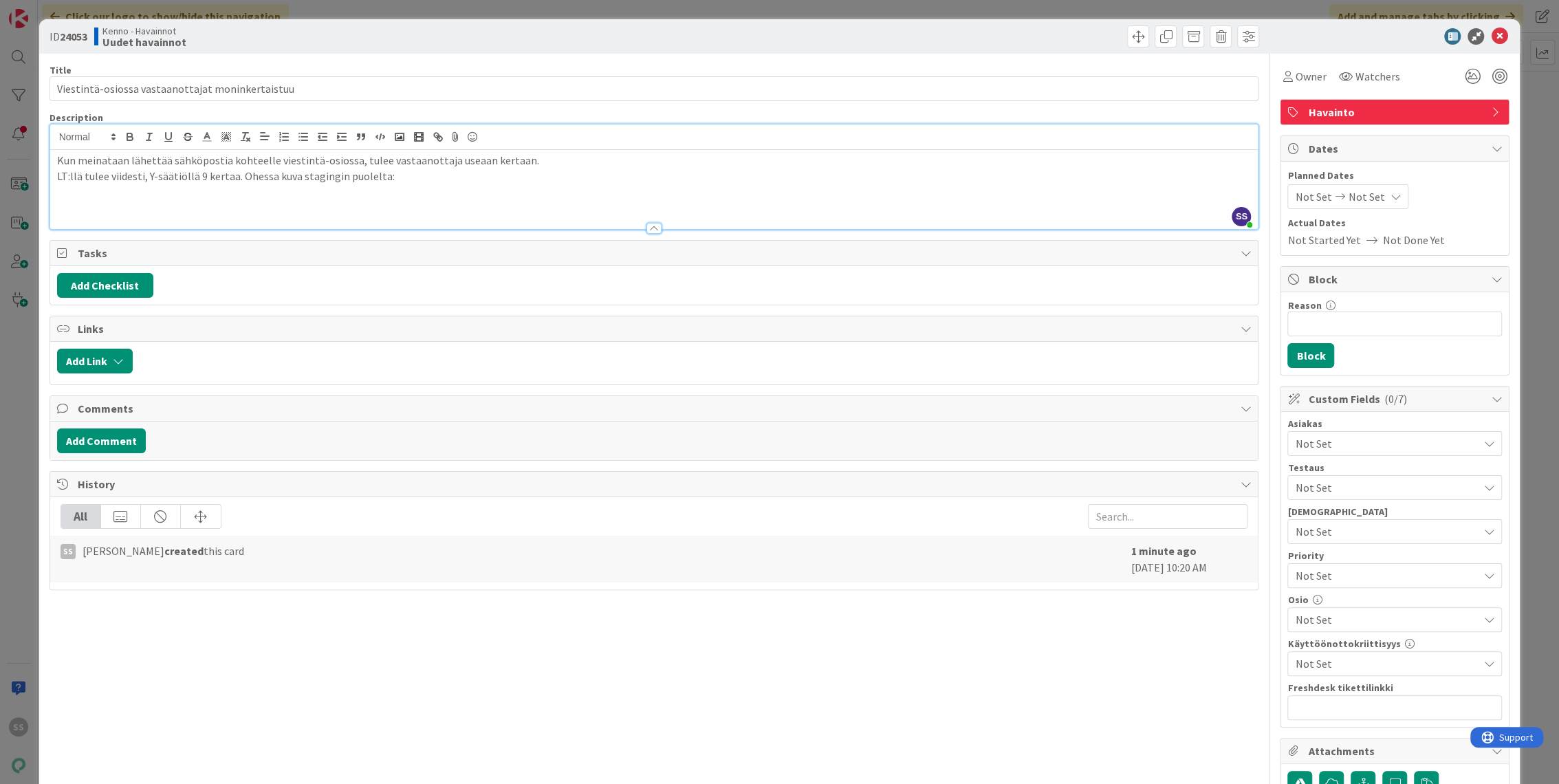
click at [129, 205] on p at bounding box center [654, 207] width 1195 height 16
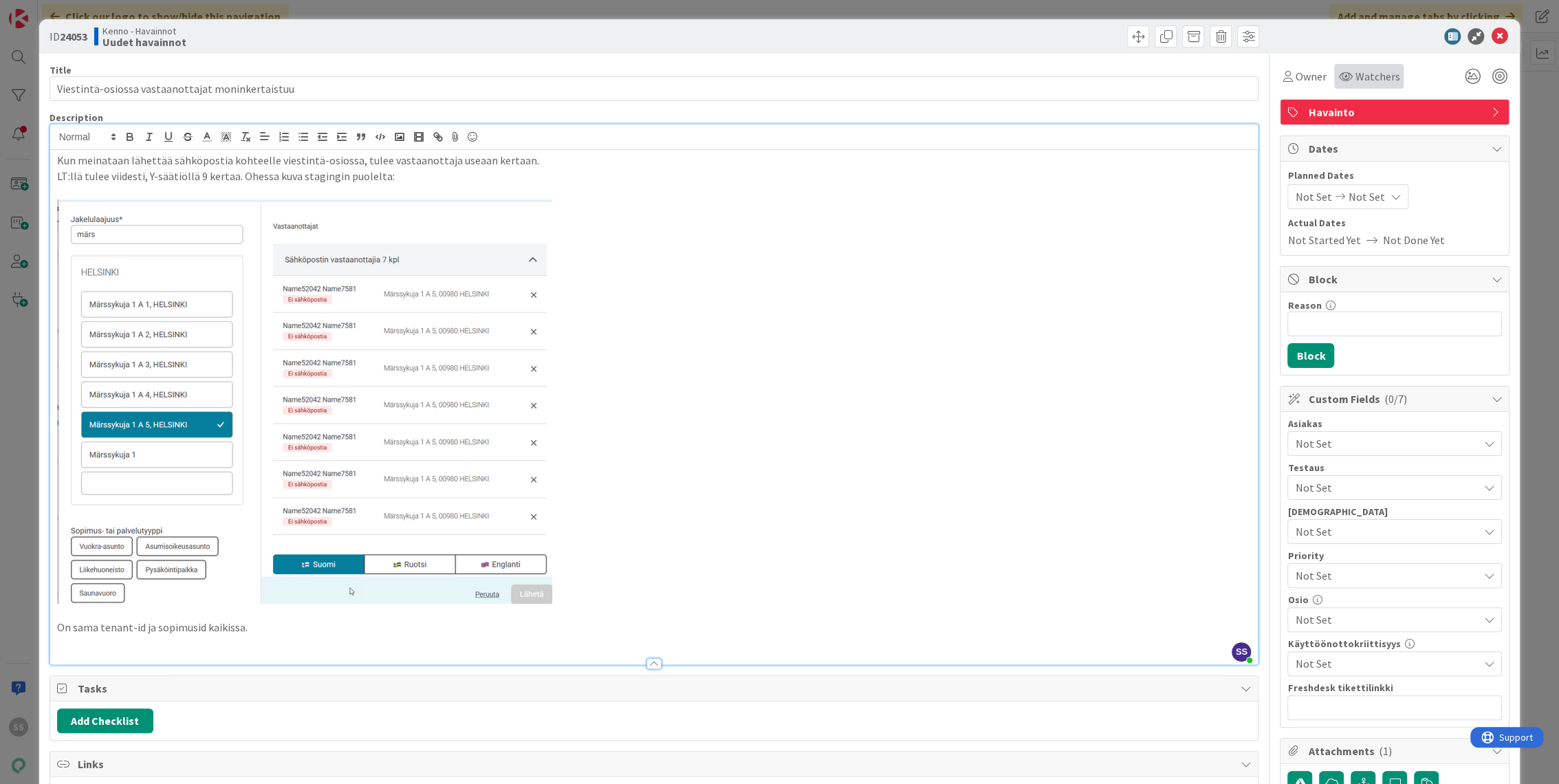
click at [1370, 75] on span "Watchers" at bounding box center [1377, 77] width 44 height 17
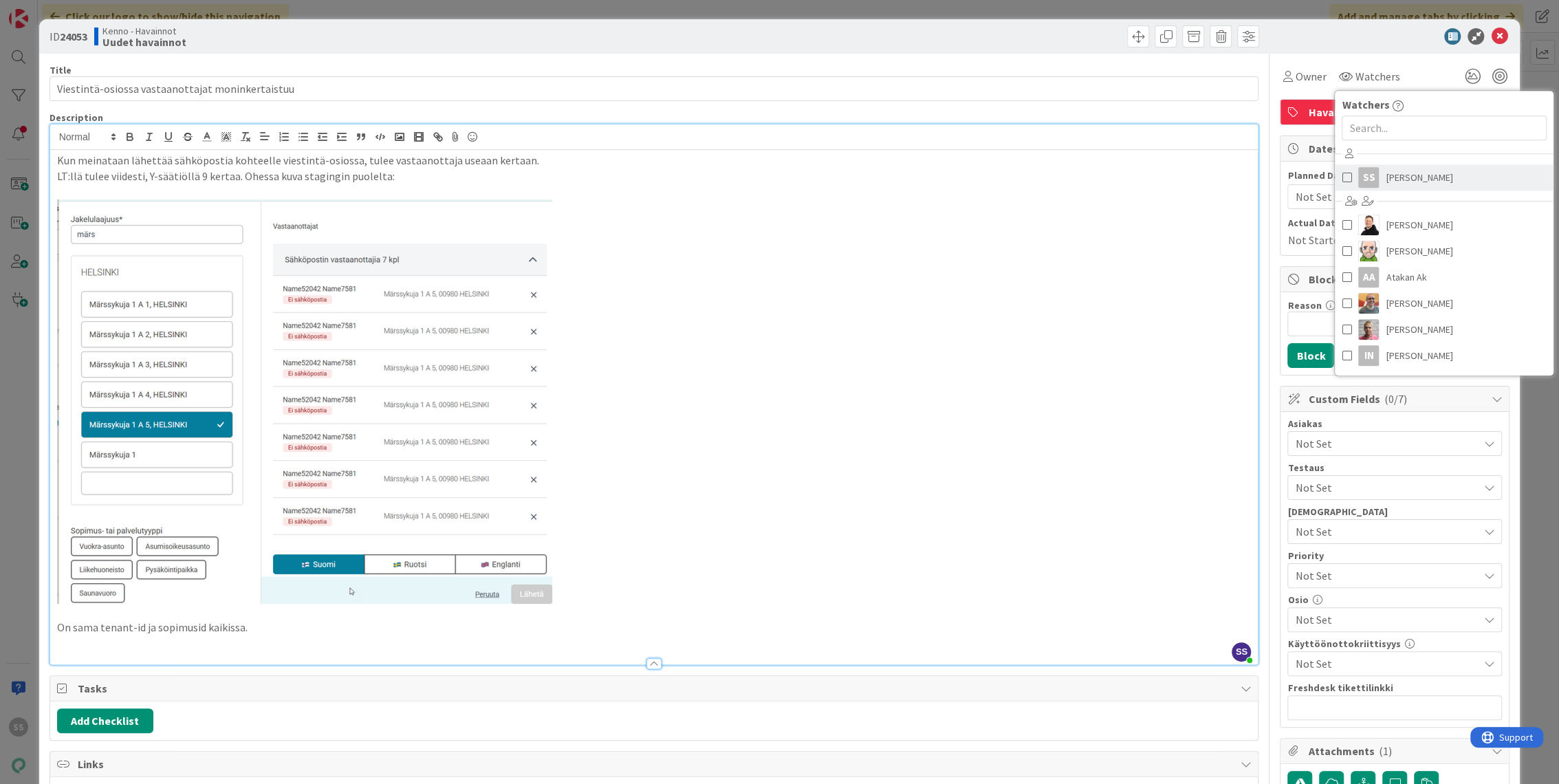
click at [1392, 180] on span "[PERSON_NAME]" at bounding box center [1419, 177] width 67 height 20
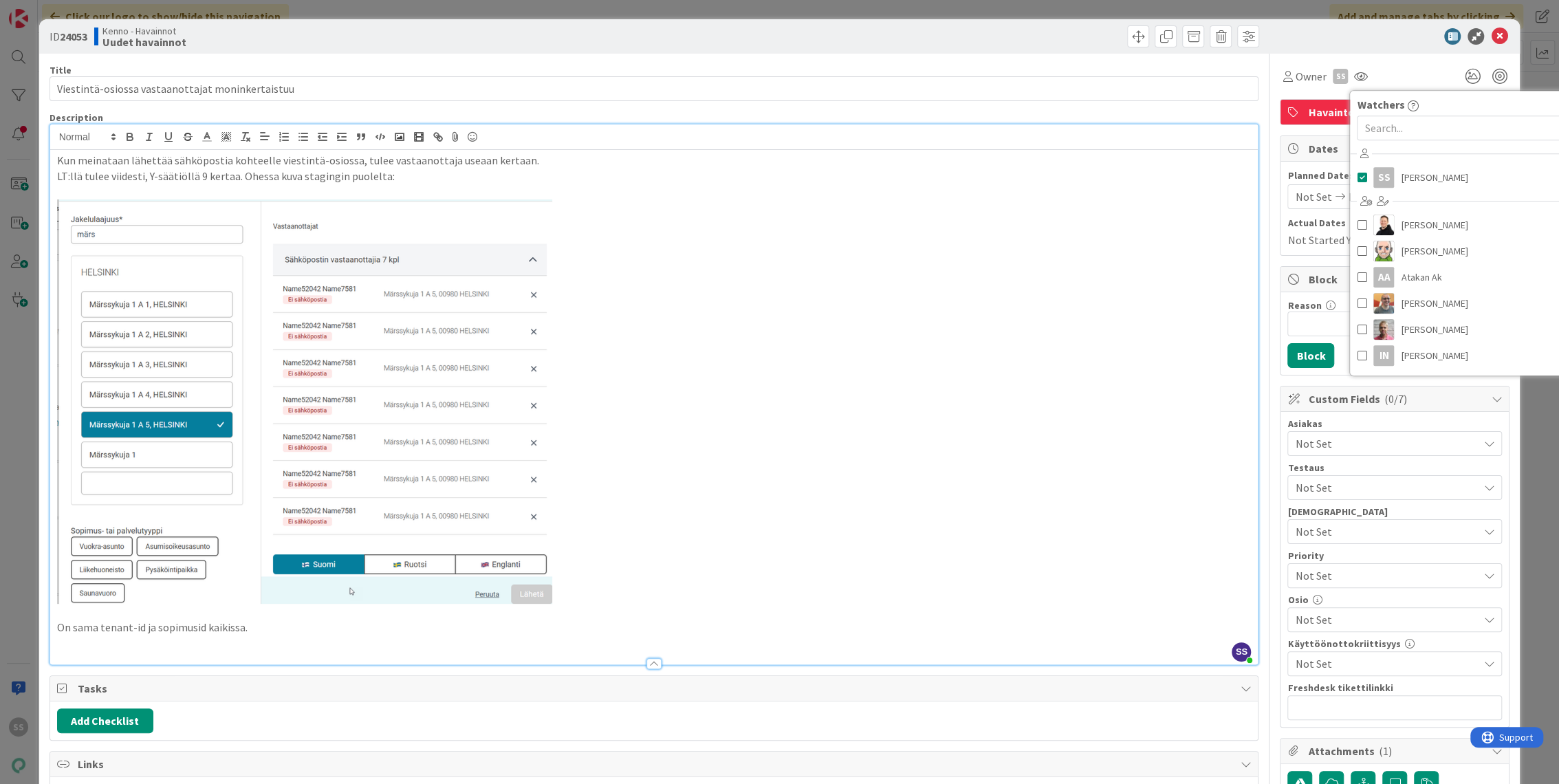
click at [1321, 431] on div "Not Set" at bounding box center [1394, 443] width 214 height 25
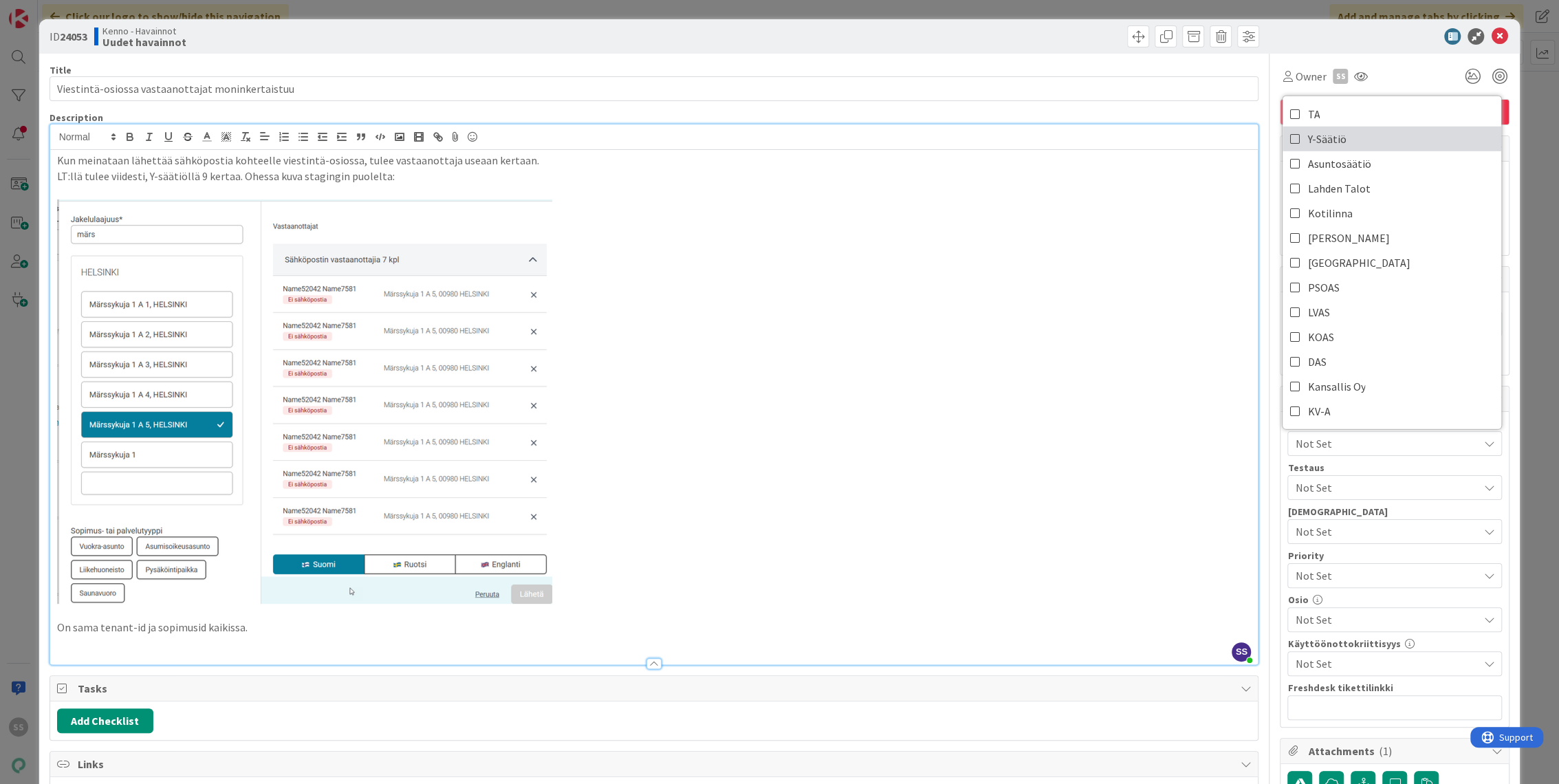
click at [1308, 138] on span "Y-Säätiö" at bounding box center [1327, 138] width 38 height 20
click at [737, 39] on div at bounding box center [958, 36] width 602 height 22
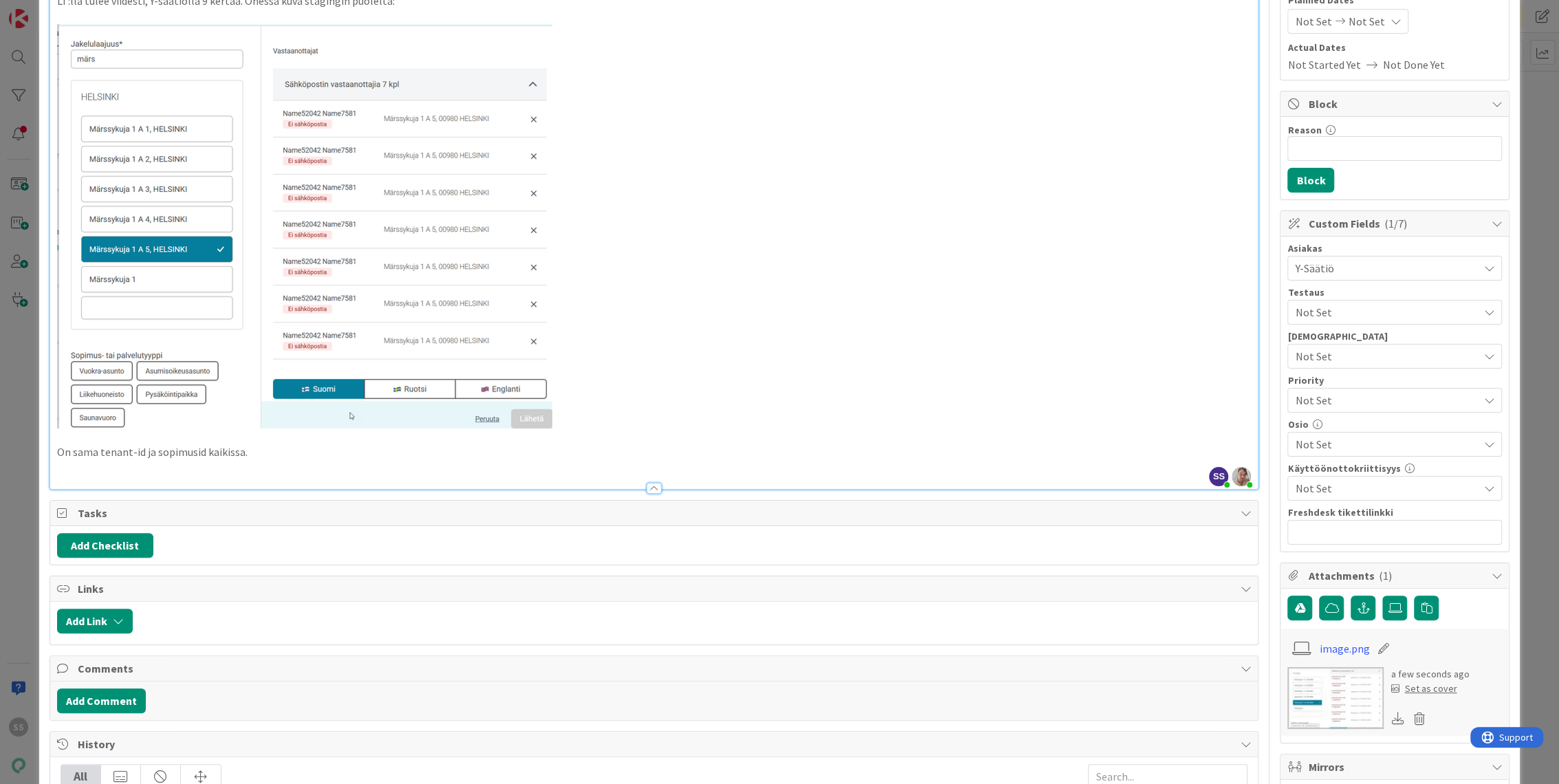
scroll to position [305, 0]
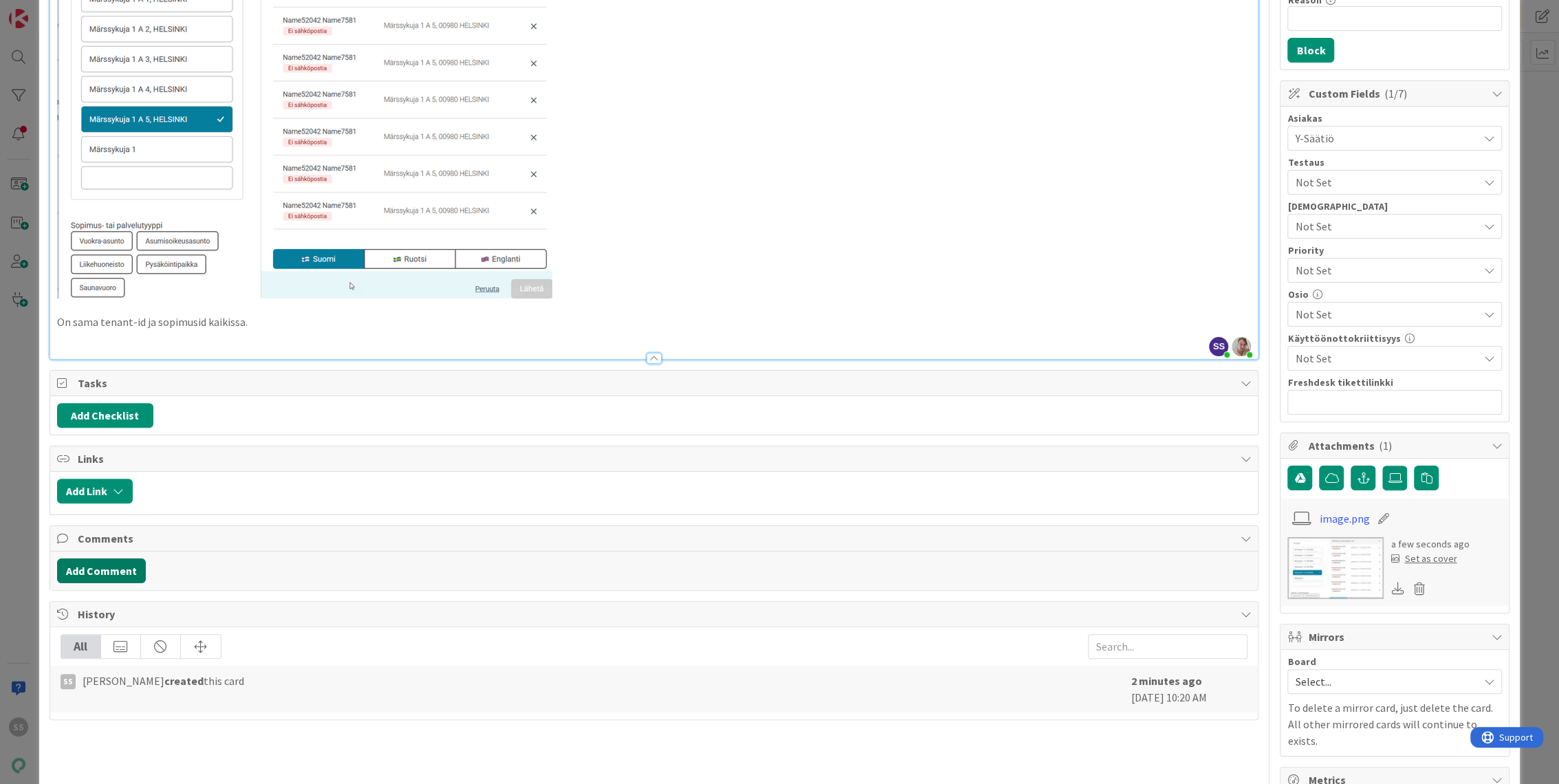
click at [99, 566] on button "Add Comment" at bounding box center [102, 571] width 89 height 25
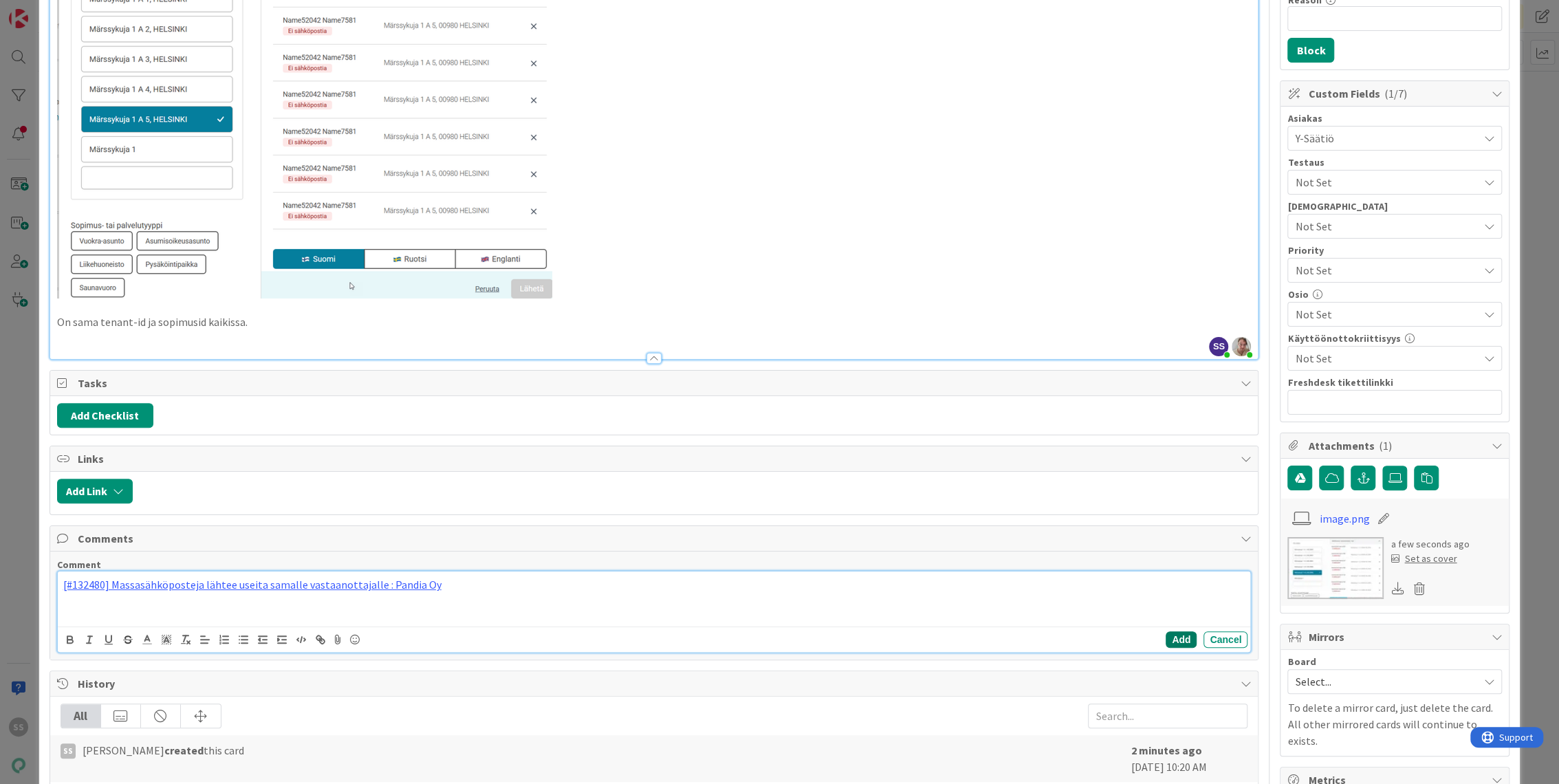
click at [1166, 635] on button "Add" at bounding box center [1181, 640] width 31 height 17
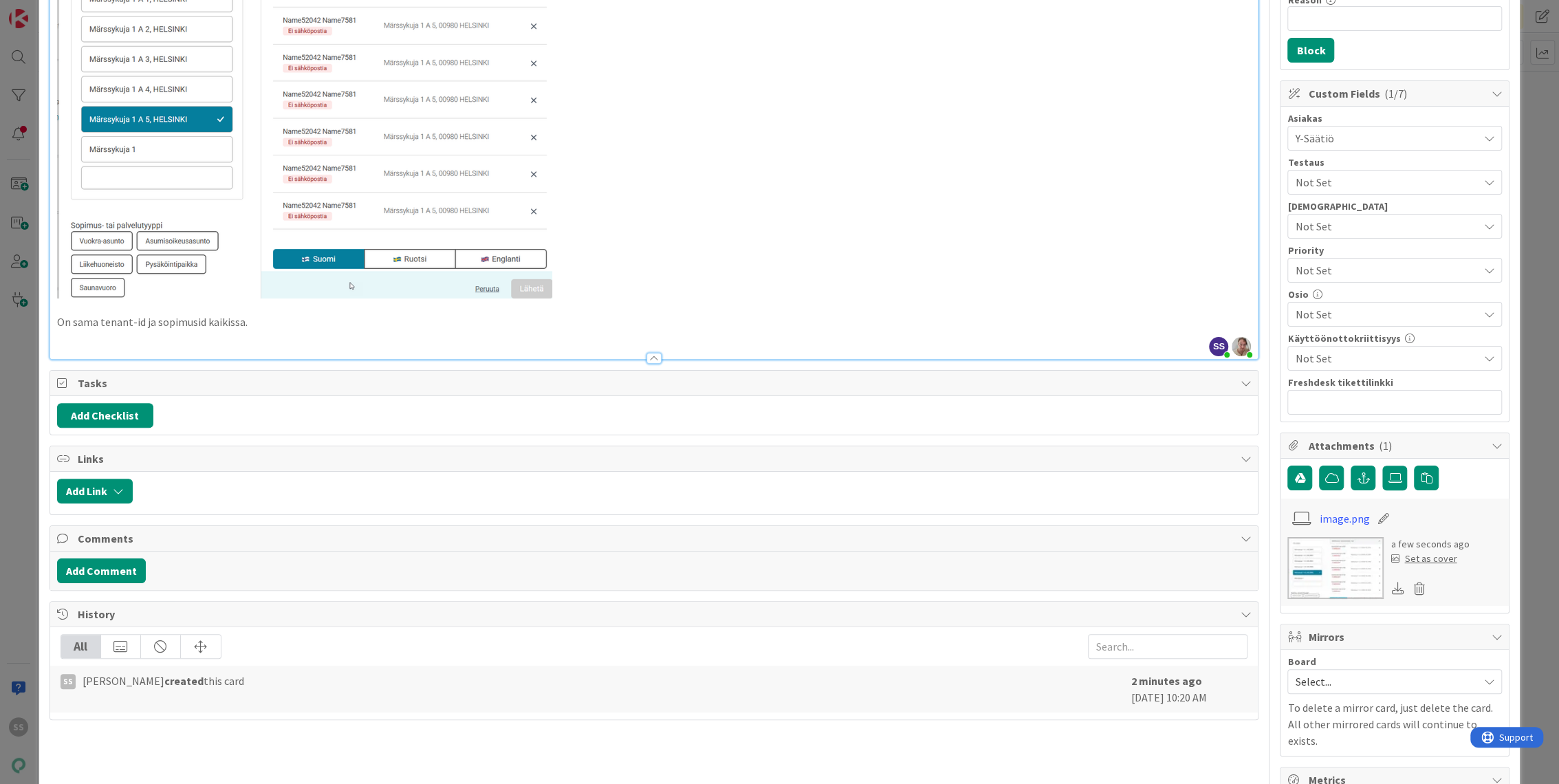
click at [660, 514] on div "Title 48 / 128 Viestintä-osiossa vastaanottajat moninkertaistuu Description SS …" at bounding box center [654, 387] width 1210 height 1279
click at [127, 571] on button "Add Comment" at bounding box center [102, 571] width 89 height 25
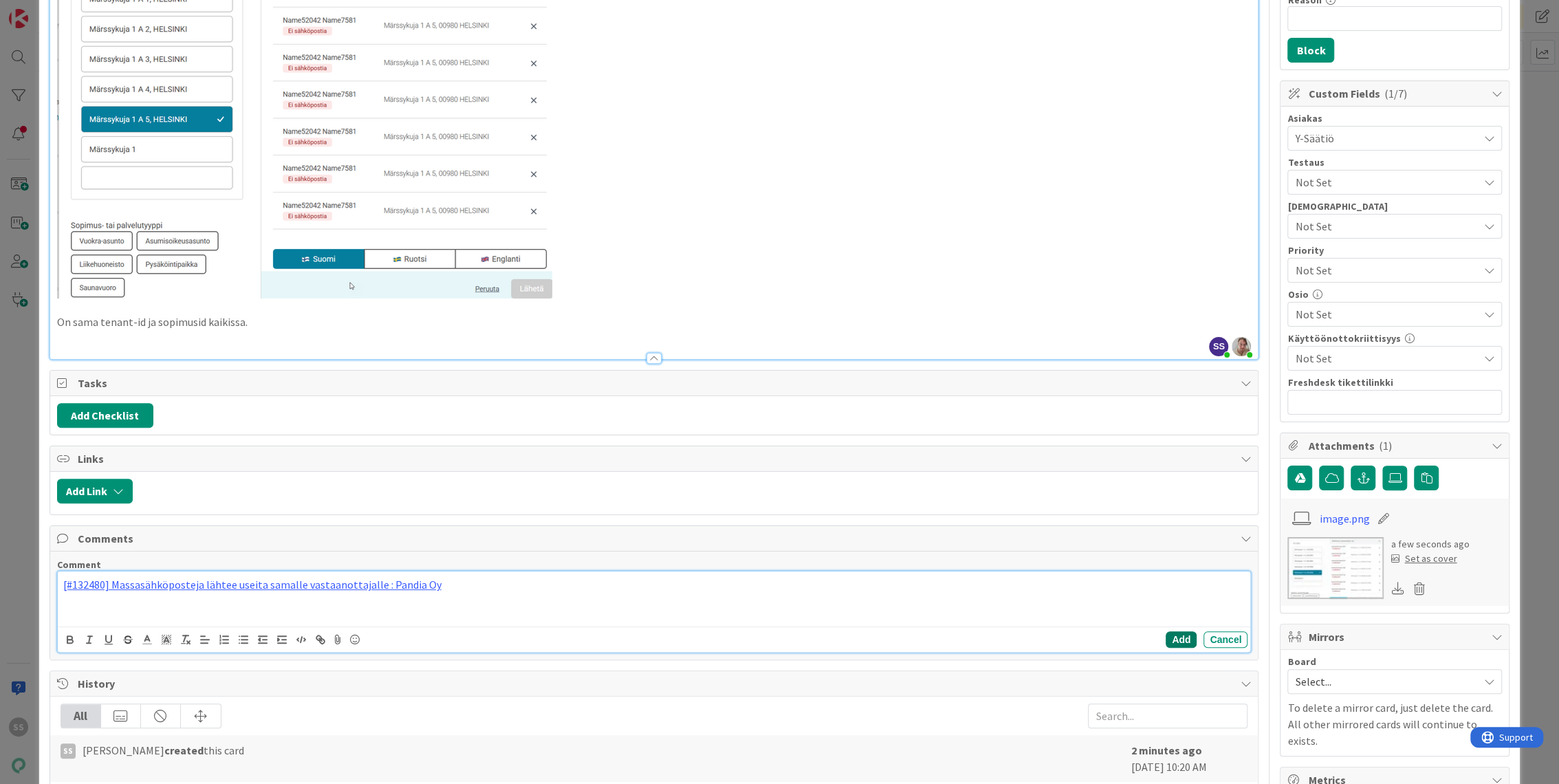
click at [1166, 633] on button "Add" at bounding box center [1181, 640] width 31 height 17
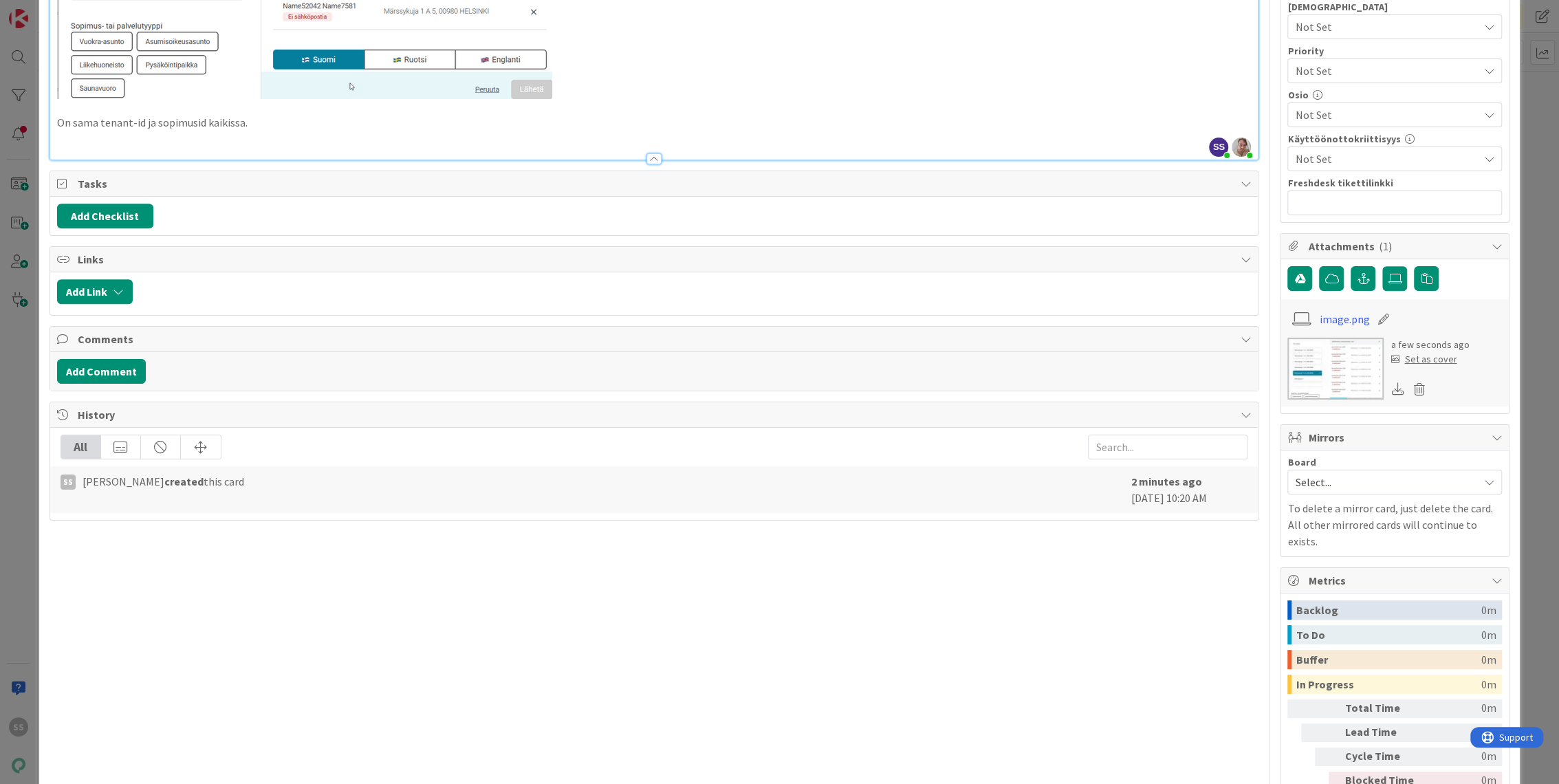
scroll to position [253, 0]
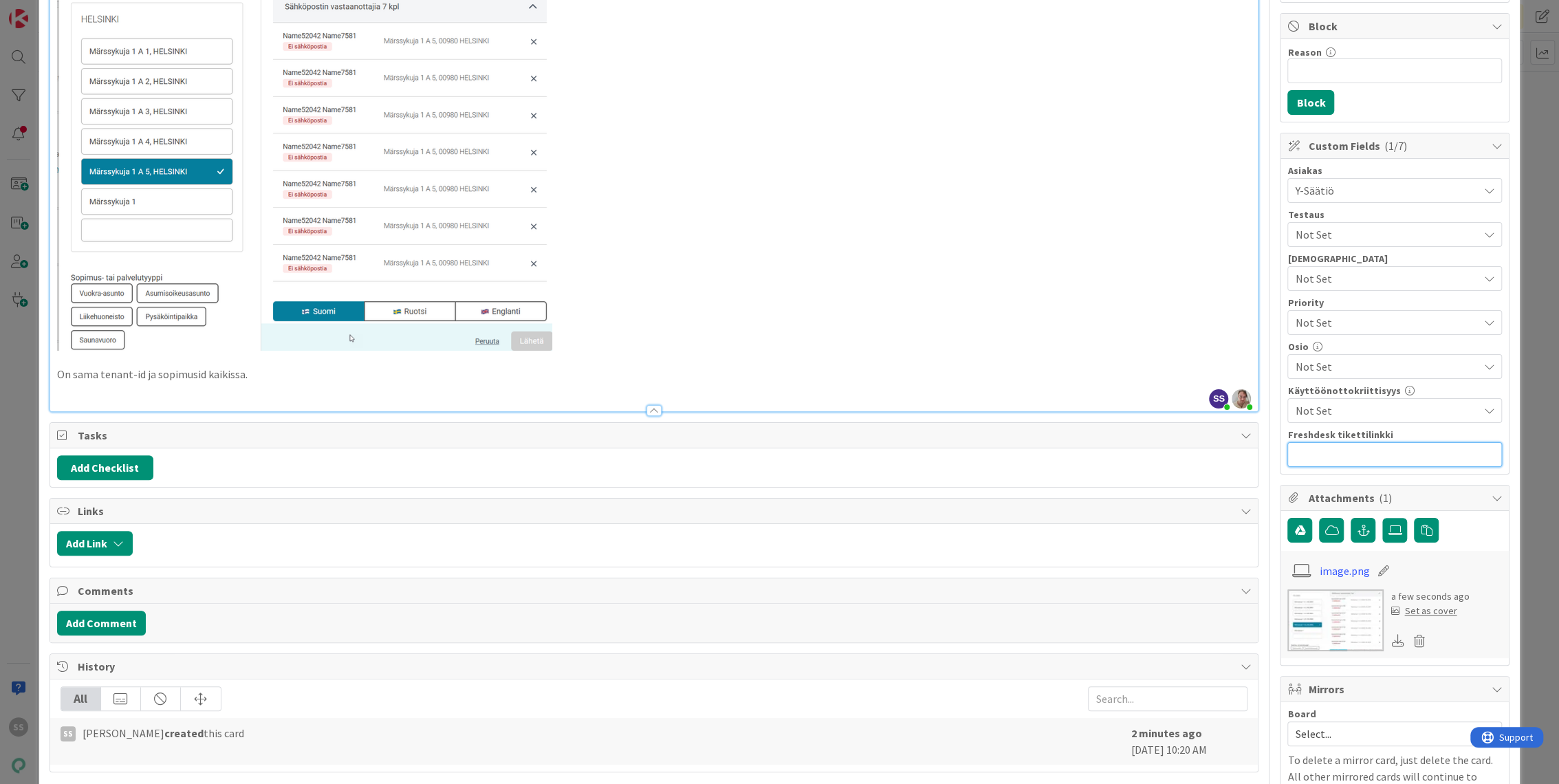
click at [1337, 459] on input "text" at bounding box center [1394, 454] width 214 height 25
paste input "[URL][DOMAIN_NAME]"
type input "[URL][DOMAIN_NAME]"
click at [1027, 488] on div "Title 48 / 128 Viestintä-osiossa vastaanottajat moninkertaistuu Description SS …" at bounding box center [654, 440] width 1210 height 1279
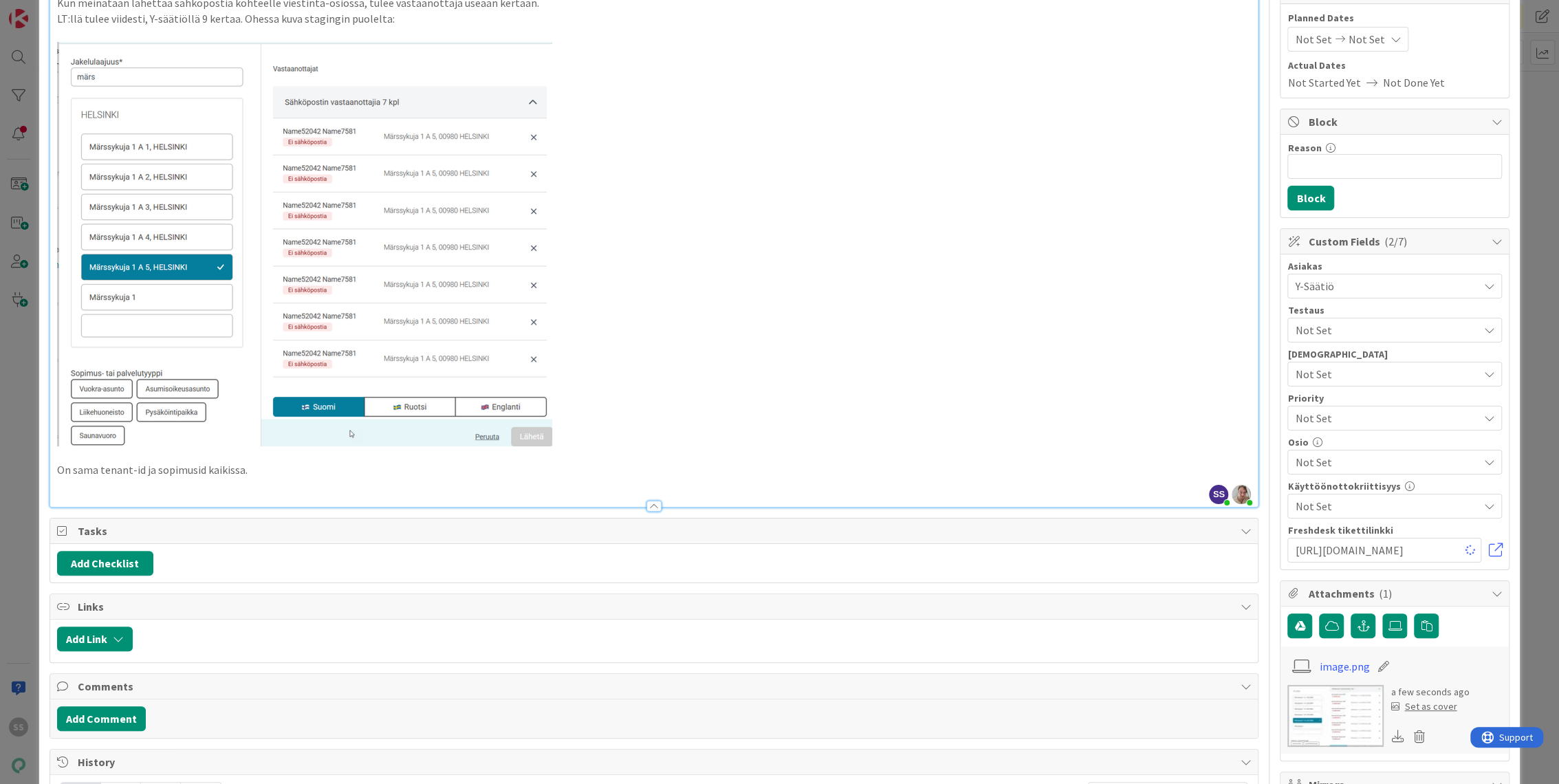
scroll to position [0, 0]
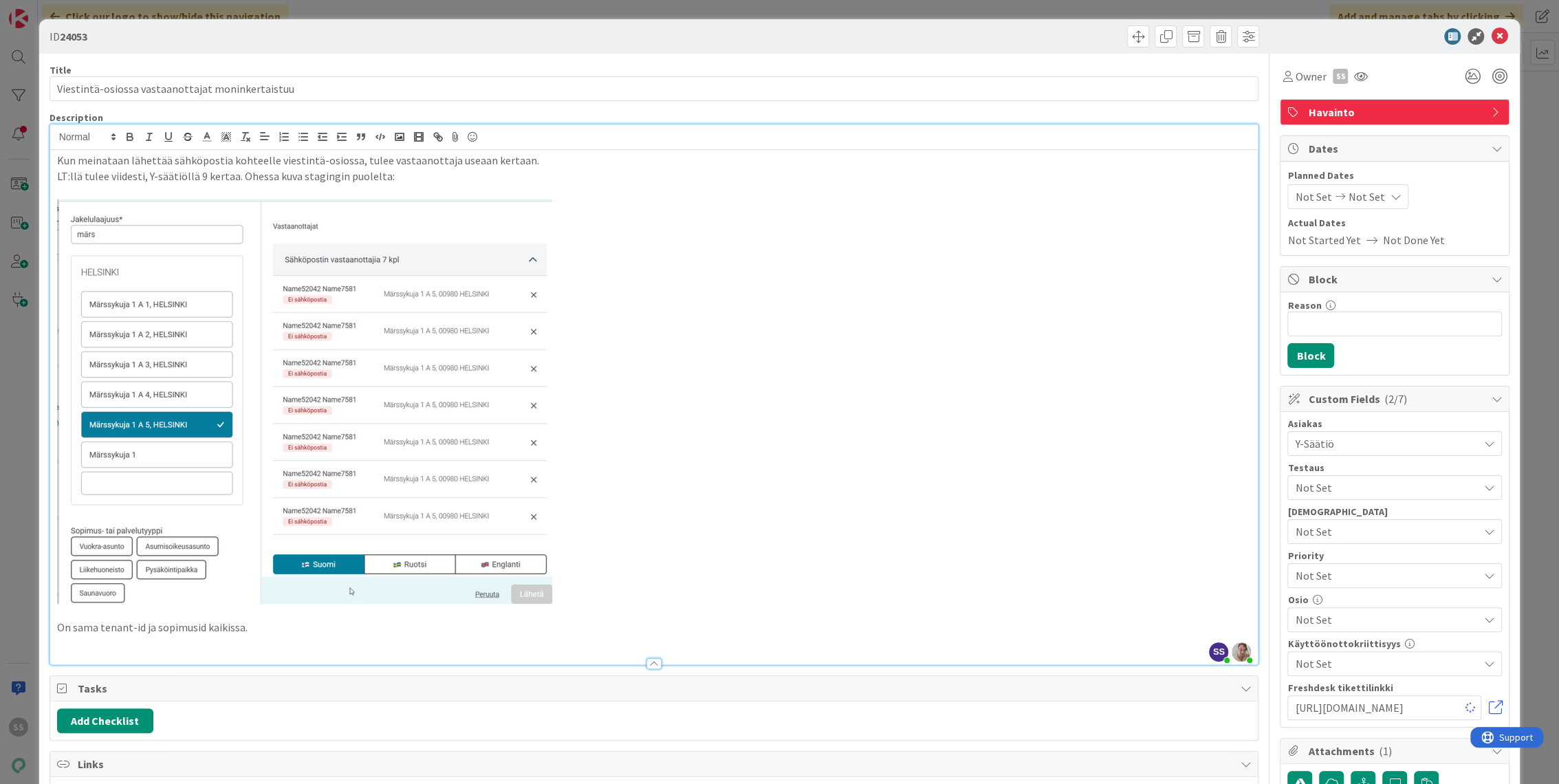
click at [1385, 435] on span "Y-Säätiö" at bounding box center [1386, 443] width 183 height 17
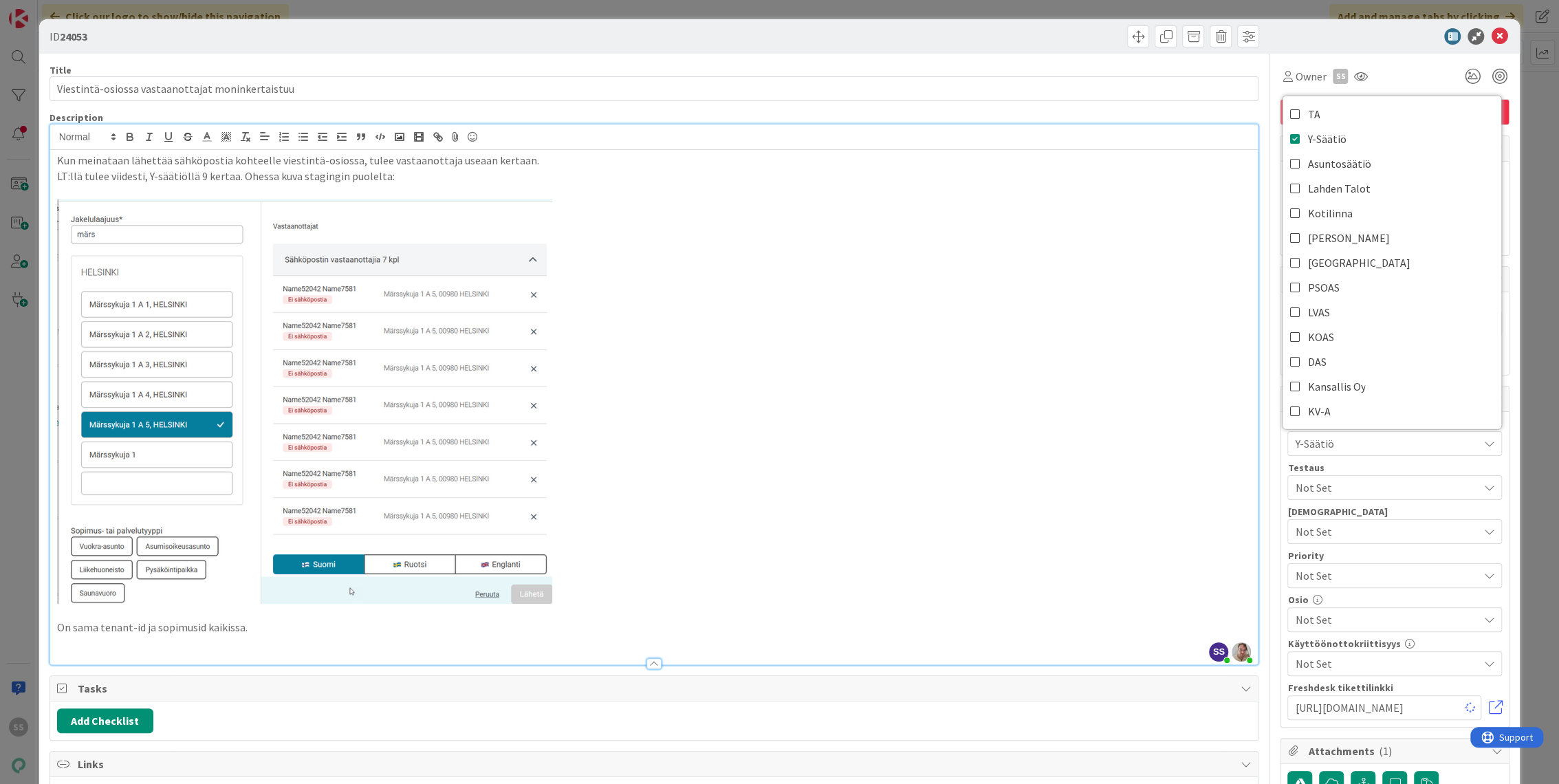
drag, startPoint x: 1519, startPoint y: 317, endPoint x: 1419, endPoint y: 487, distance: 197.2
click at [1519, 317] on div "ID 24053 Title 48 / 128 Viestintä-osiossa vastaanottajat moninkertaistuu Descri…" at bounding box center [779, 392] width 1559 height 784
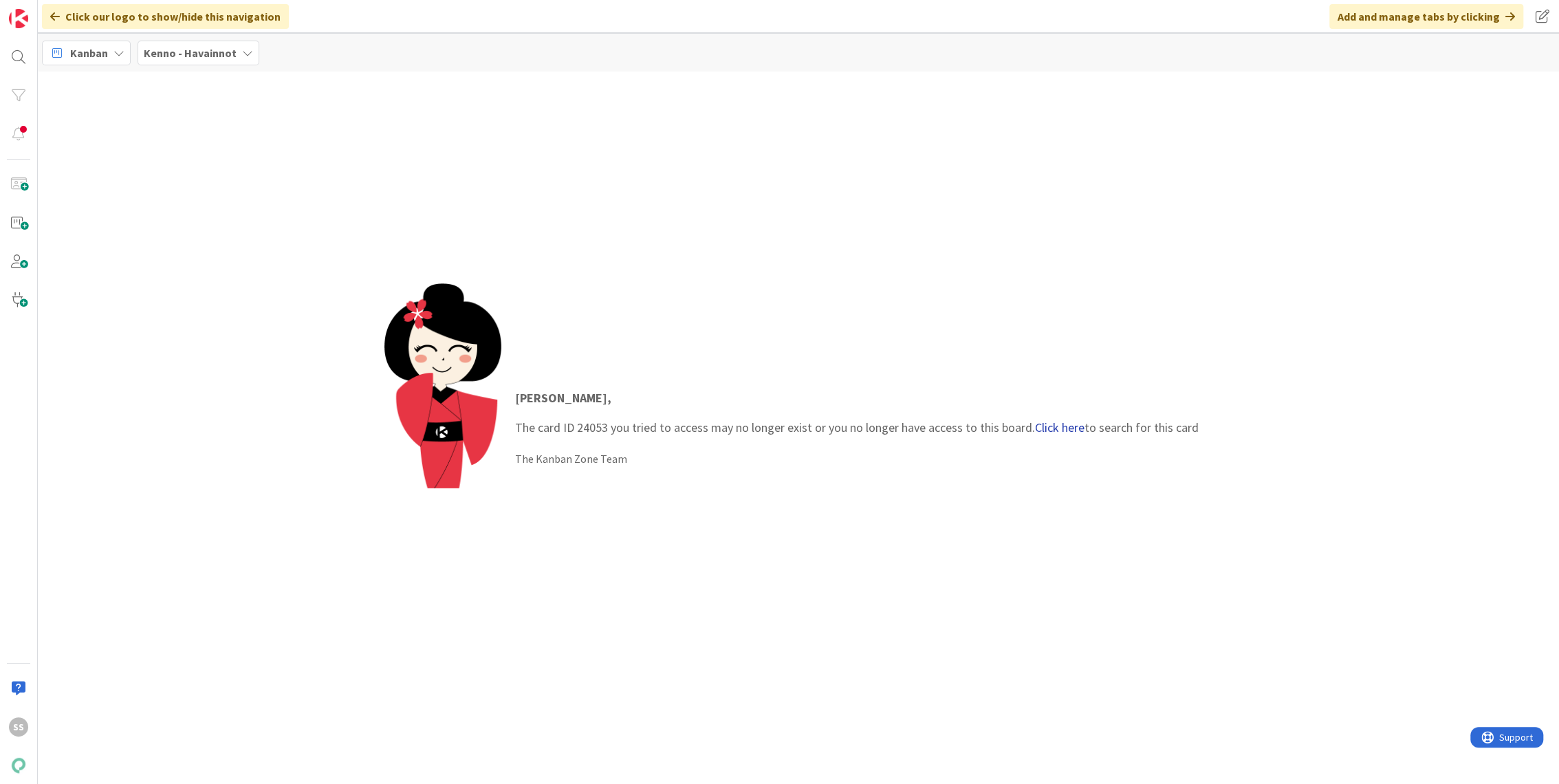
click at [1068, 427] on link "Click here" at bounding box center [1060, 427] width 50 height 16
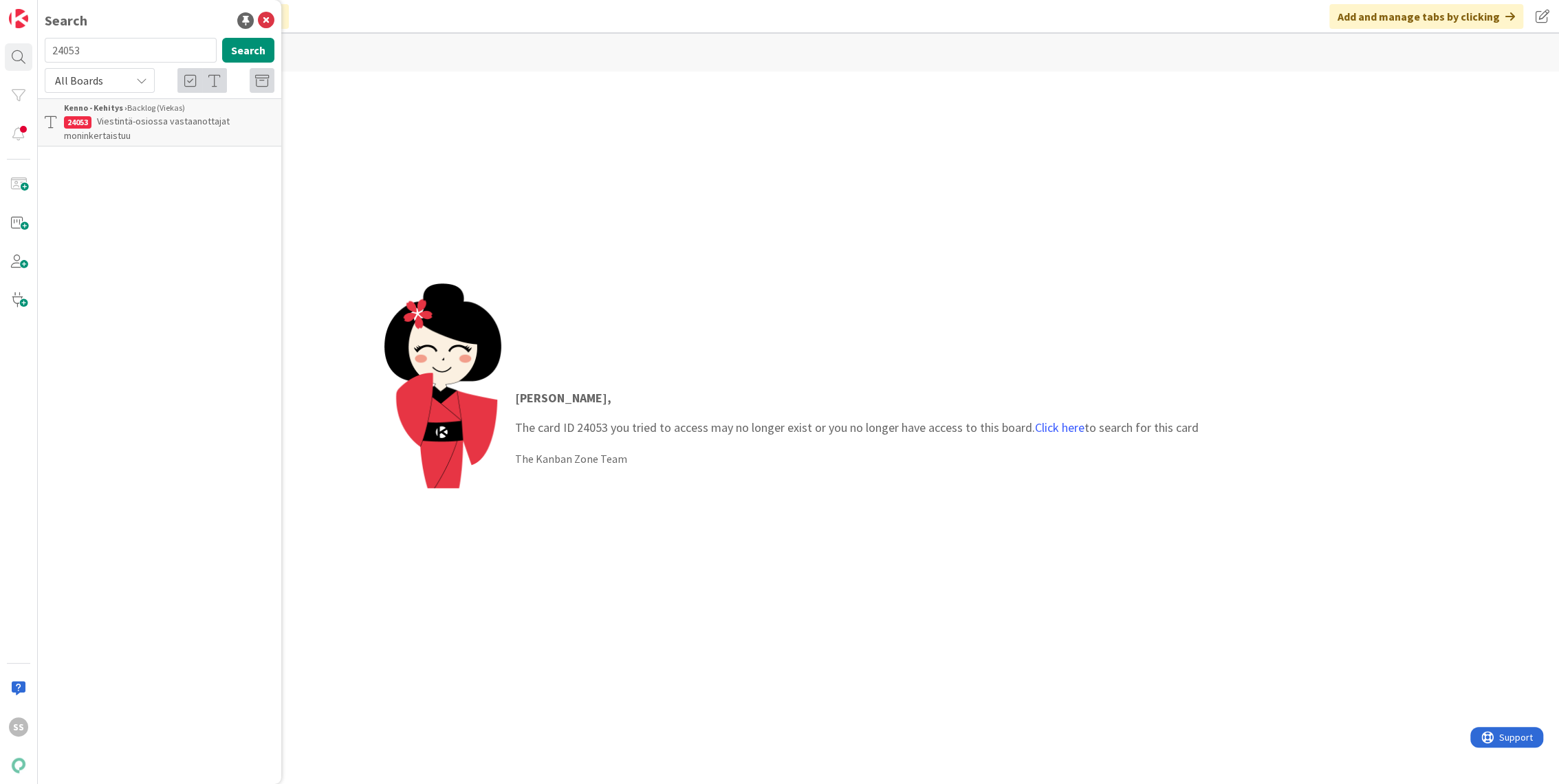
click at [180, 125] on span "Viestintä-osiossa vastaanottajat moninkertaistuu" at bounding box center [147, 129] width 165 height 27
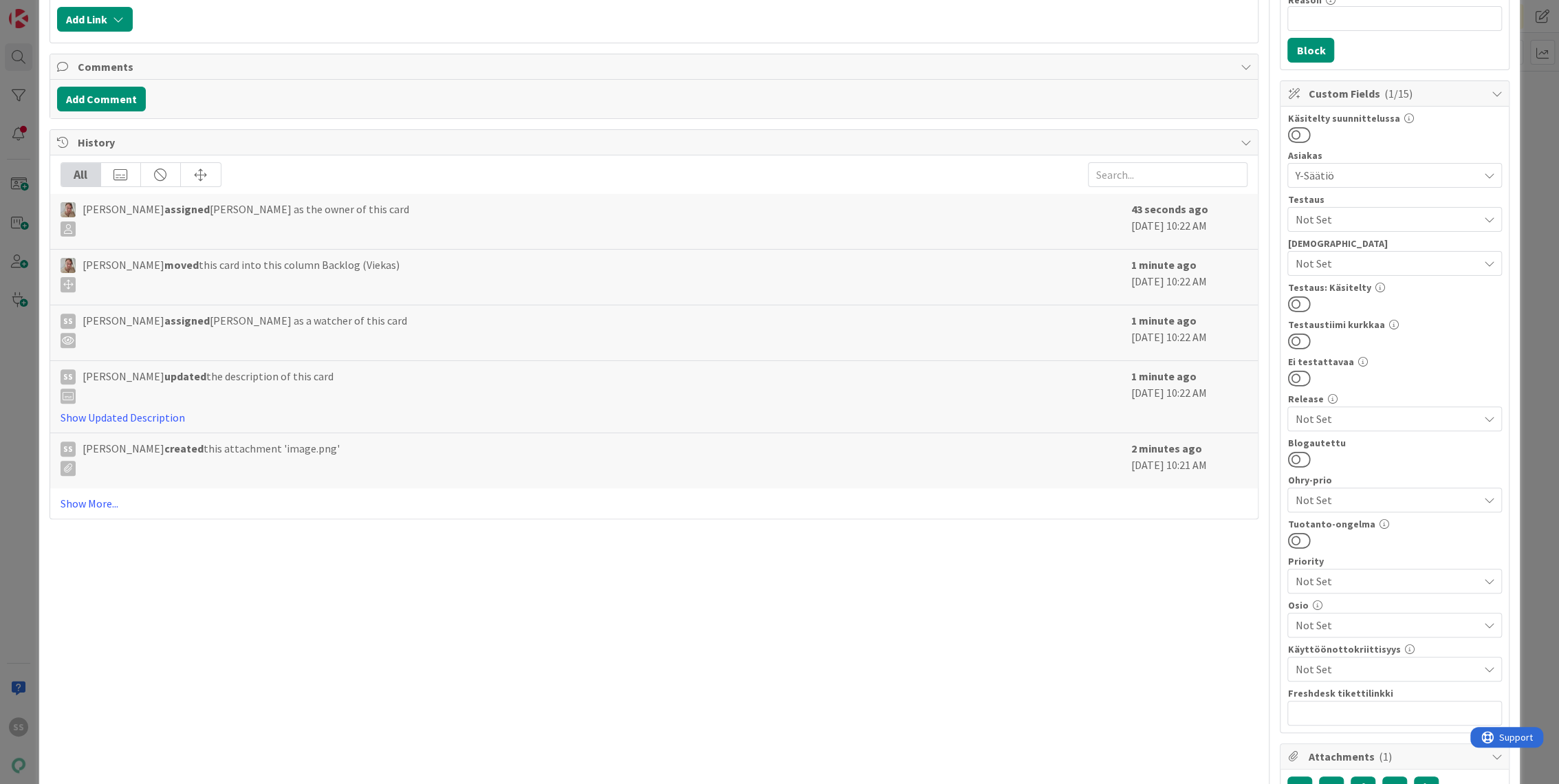
scroll to position [534, 0]
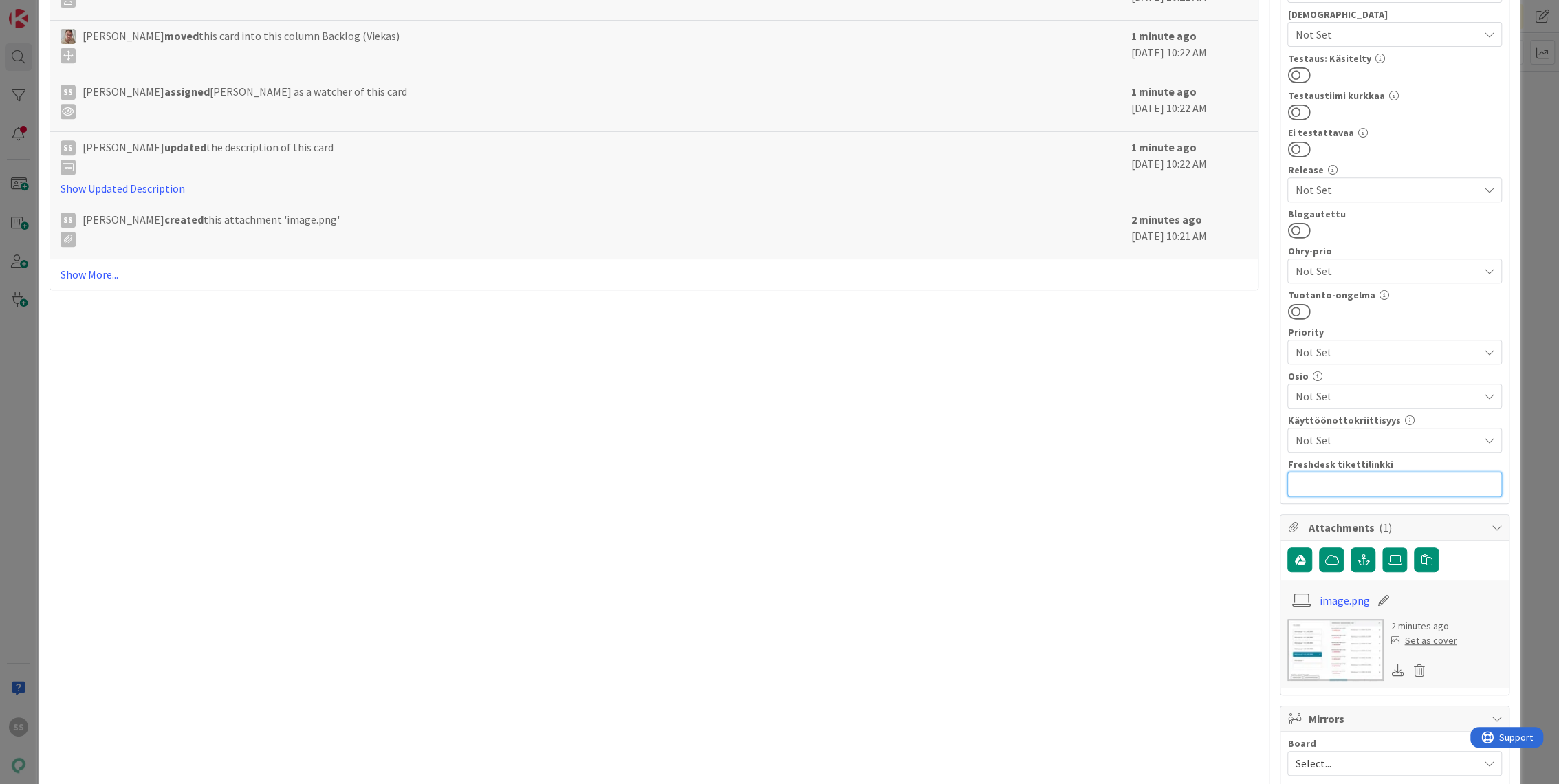
click at [1341, 485] on input "text" at bounding box center [1394, 483] width 214 height 25
paste input "[URL][DOMAIN_NAME]"
type input "[URL][DOMAIN_NAME]"
click at [1148, 492] on div "Title 48 / 128 Viestintä-osiossa vastaanottajat moninkertaistuu Description SS …" at bounding box center [654, 314] width 1210 height 1590
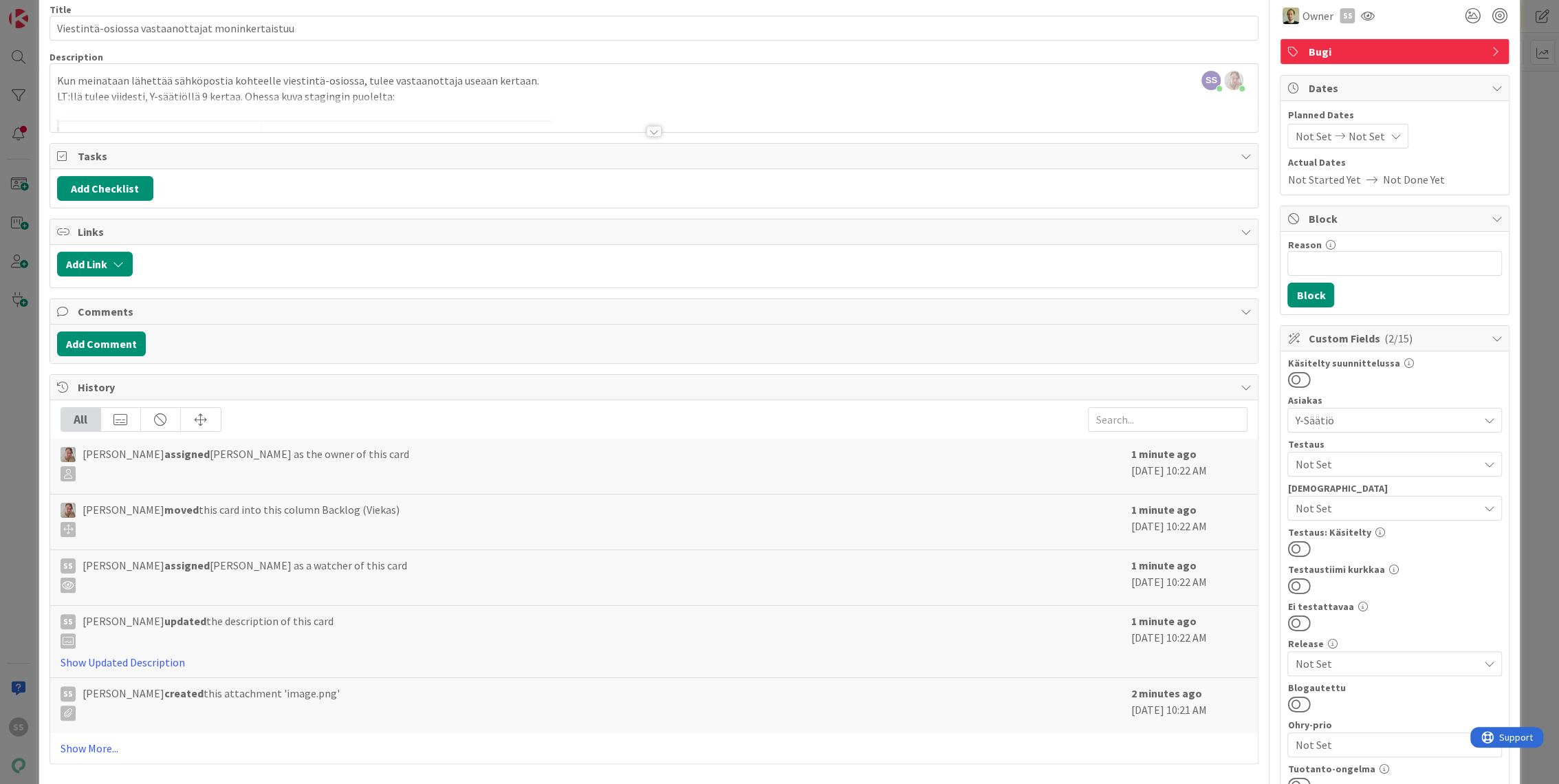
scroll to position [0, 0]
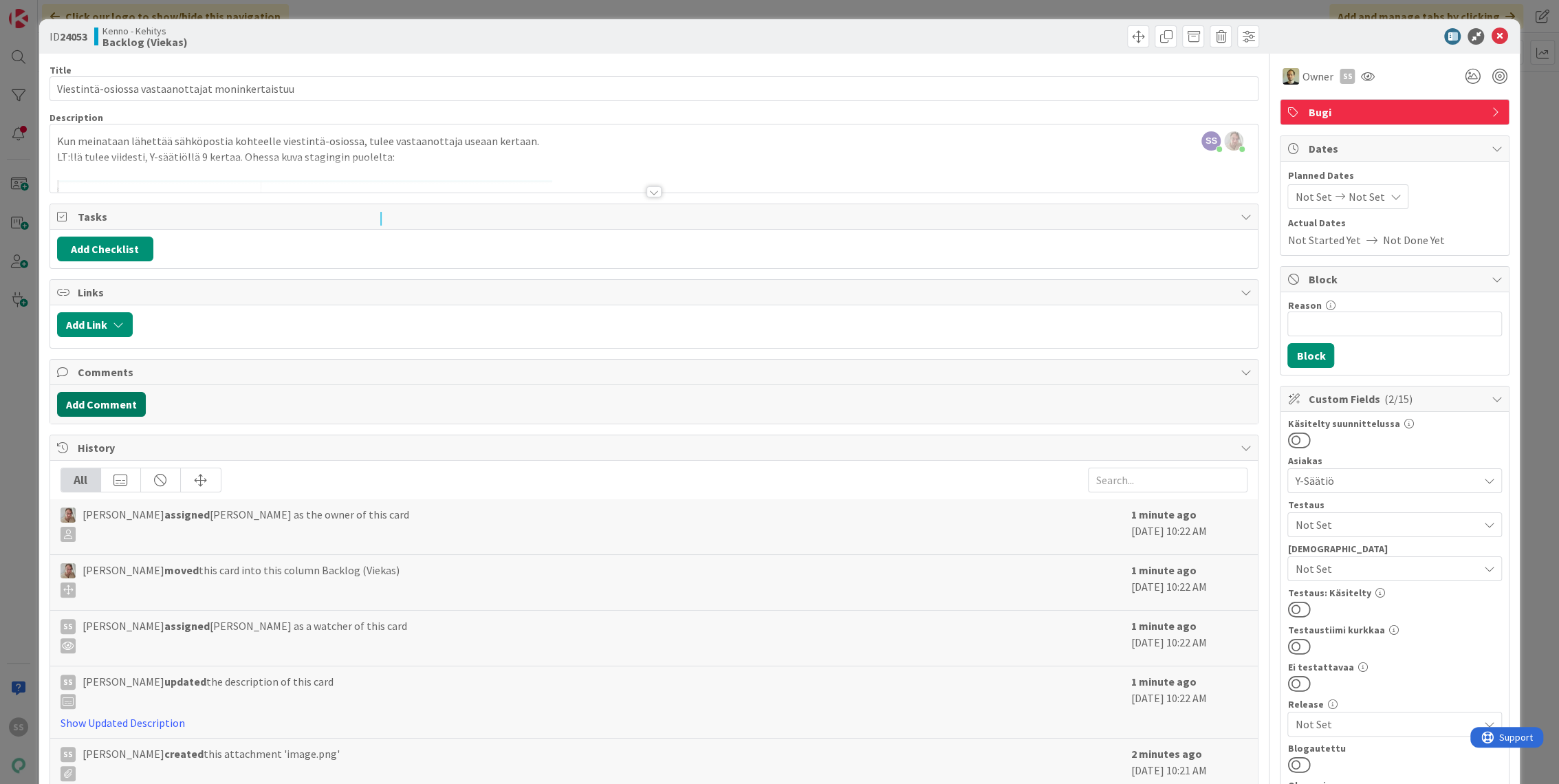
click at [94, 396] on button "Add Comment" at bounding box center [102, 404] width 89 height 25
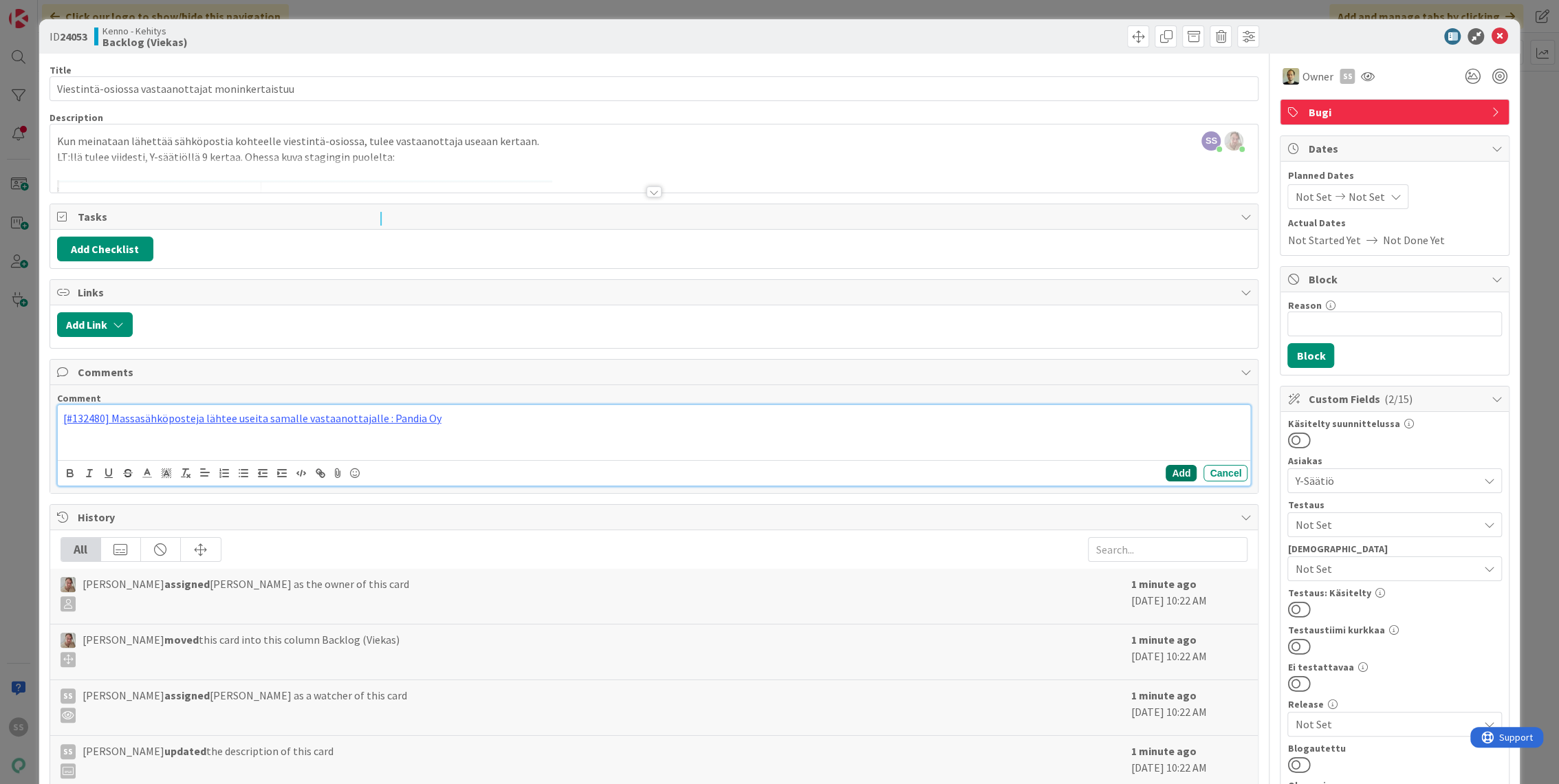
click at [1168, 471] on button "Add" at bounding box center [1181, 473] width 31 height 17
